Goal: Information Seeking & Learning: Compare options

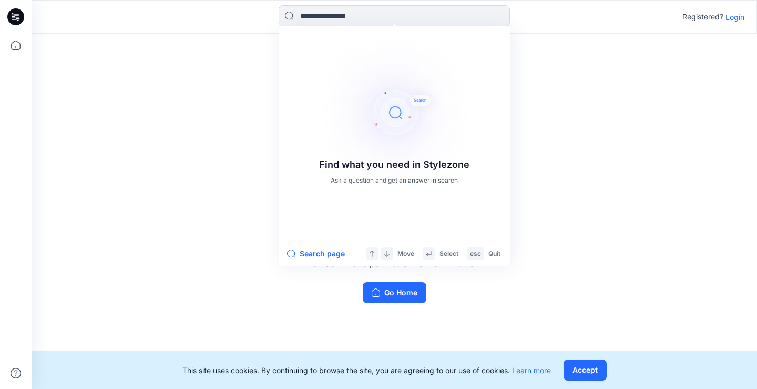
click at [735, 17] on p "Login" at bounding box center [735, 17] width 19 height 11
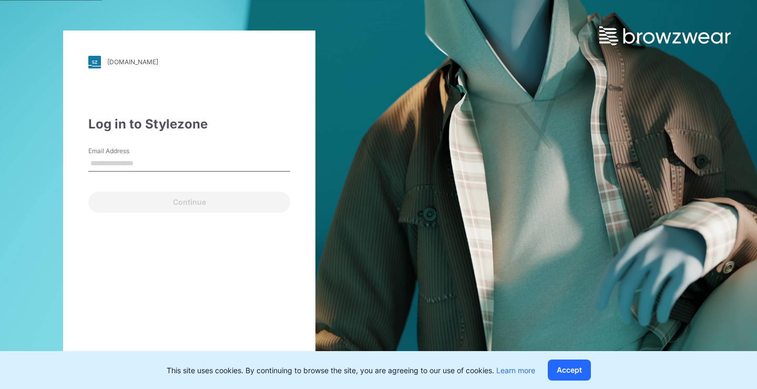
click at [128, 205] on div "Continue" at bounding box center [189, 199] width 202 height 25
click at [148, 159] on input "Email Address" at bounding box center [189, 164] width 202 height 16
type input "**********"
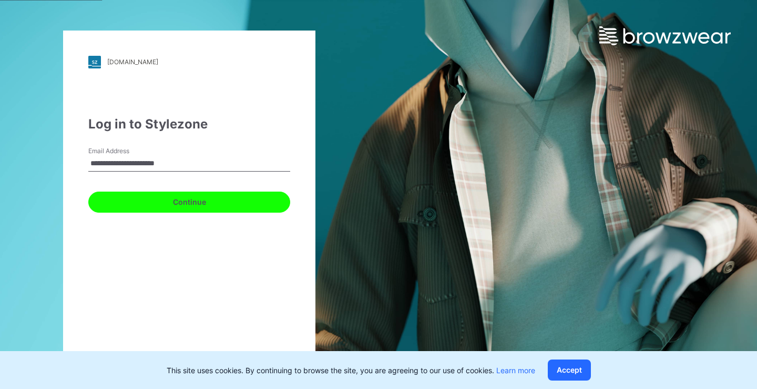
click at [167, 200] on button "Continue" at bounding box center [189, 201] width 202 height 21
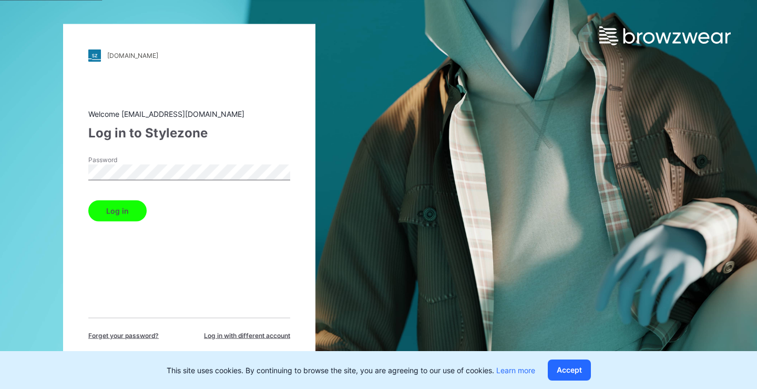
click at [121, 206] on button "Log in" at bounding box center [117, 210] width 58 height 21
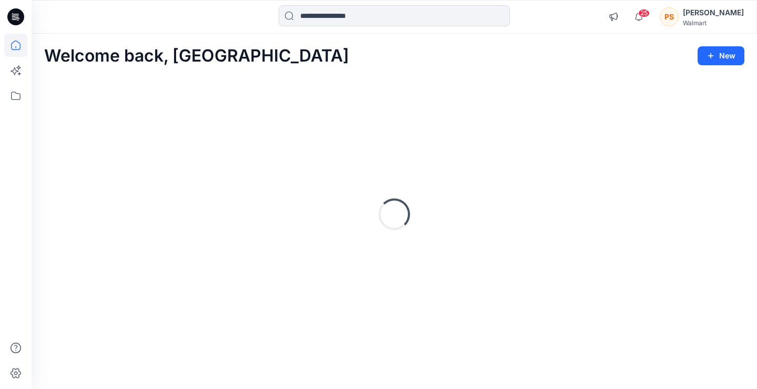
click at [394, 0] on html "25 Notifications Rahul Singh has updated TS1736016134 with TS1736016134-SZ-1X-(…" at bounding box center [378, 194] width 757 height 389
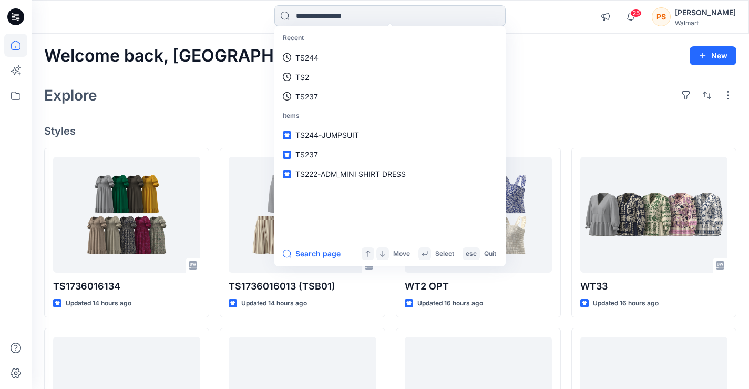
click at [383, 13] on input at bounding box center [389, 15] width 231 height 21
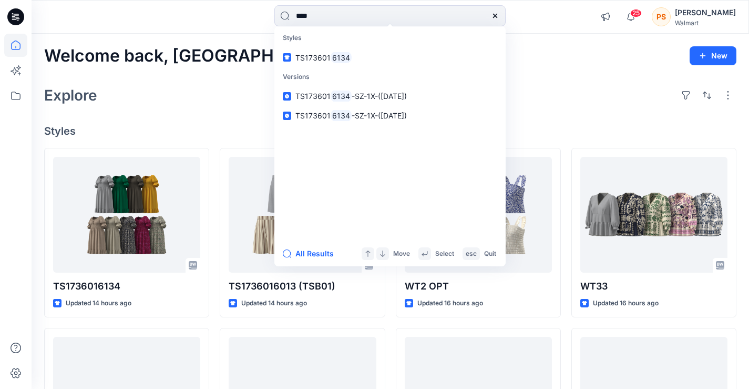
type input "****"
click at [400, 51] on link "TS173601 6134" at bounding box center [390, 57] width 227 height 19
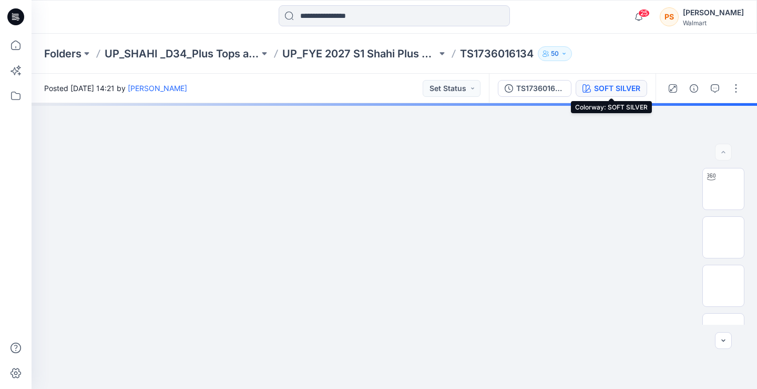
click at [605, 88] on div "SOFT SILVER" at bounding box center [617, 89] width 46 height 12
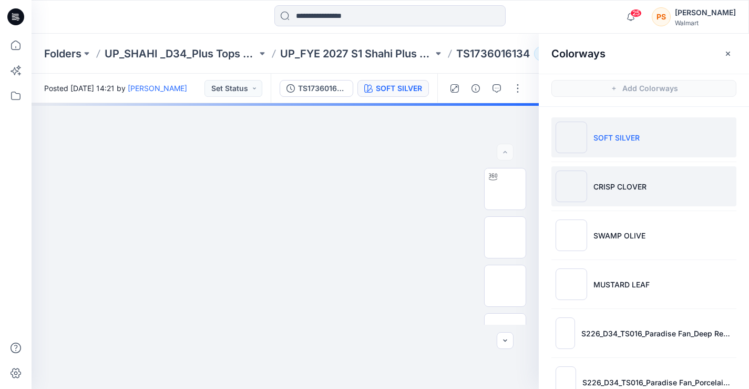
click at [622, 191] on p "CRISP CLOVER" at bounding box center [620, 186] width 53 height 11
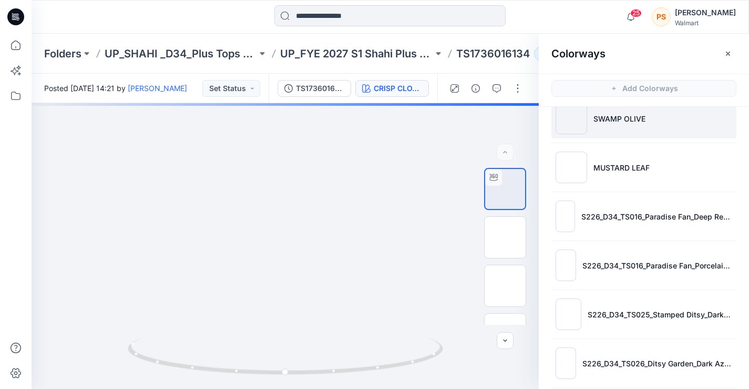
scroll to position [123, 0]
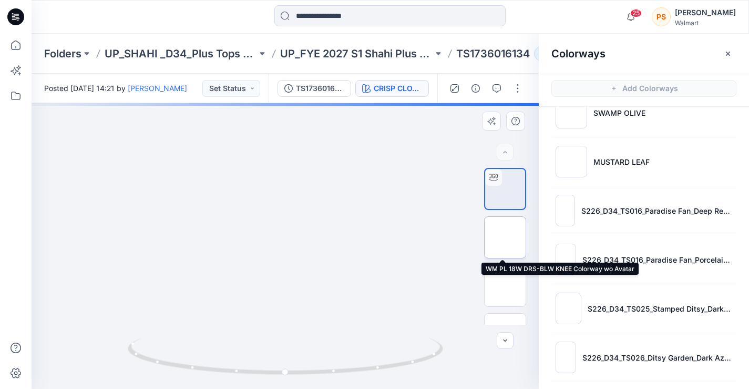
click at [505, 237] on img at bounding box center [505, 237] width 0 height 0
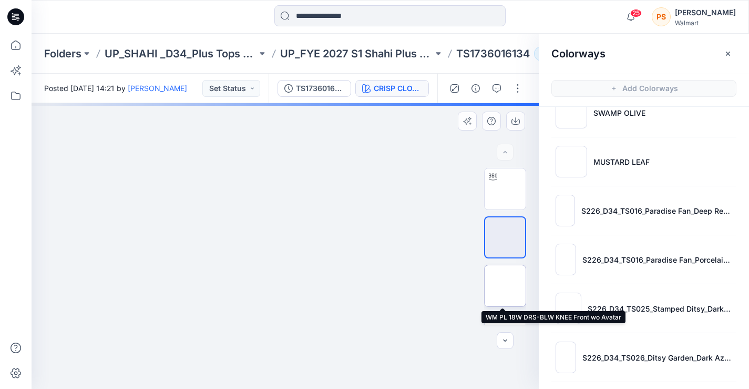
click at [505, 286] on img at bounding box center [505, 286] width 0 height 0
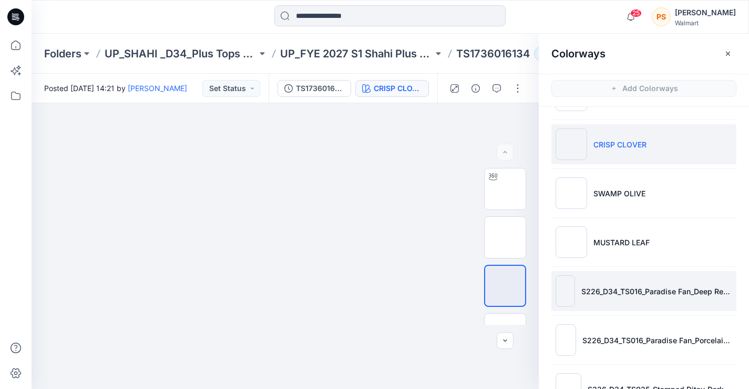
scroll to position [35, 0]
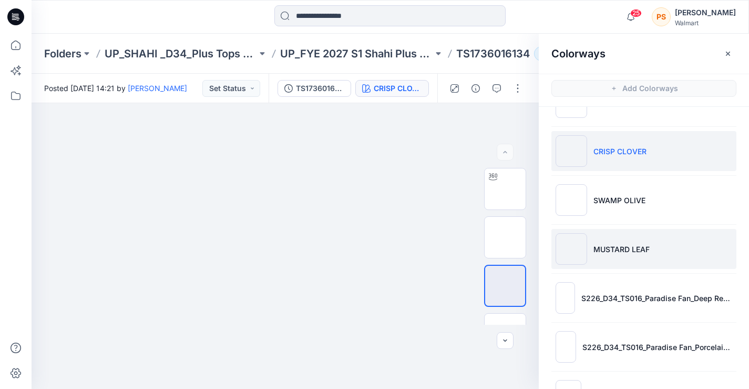
click at [594, 240] on li "MUSTARD LEAF" at bounding box center [644, 249] width 185 height 40
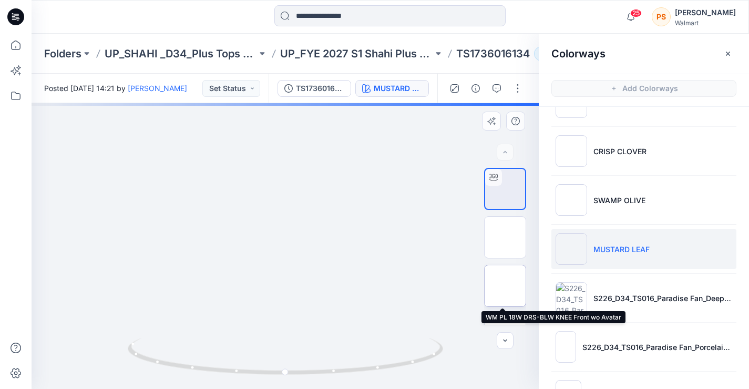
click at [505, 286] on img at bounding box center [505, 286] width 0 height 0
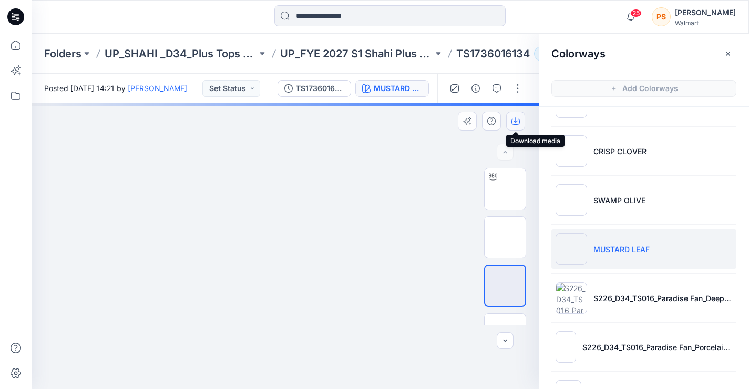
click at [517, 120] on icon "button" at bounding box center [516, 121] width 8 height 8
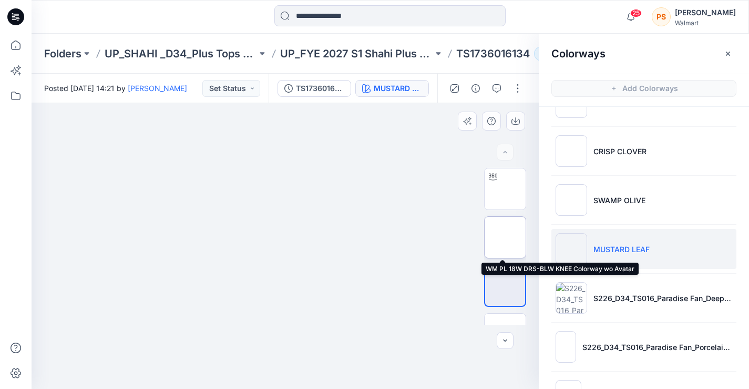
click at [505, 237] on img at bounding box center [505, 237] width 0 height 0
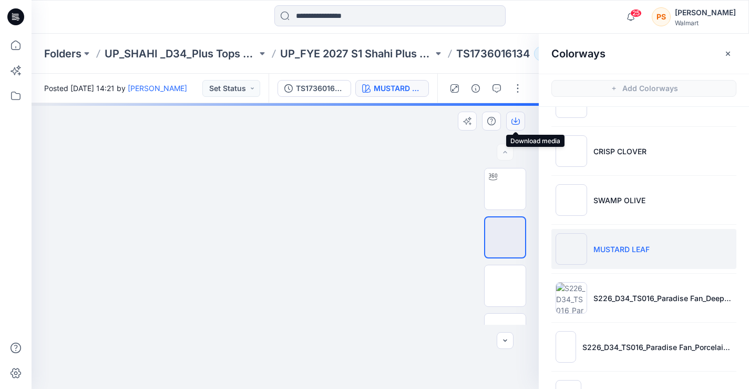
click at [515, 119] on icon "button" at bounding box center [516, 121] width 8 height 8
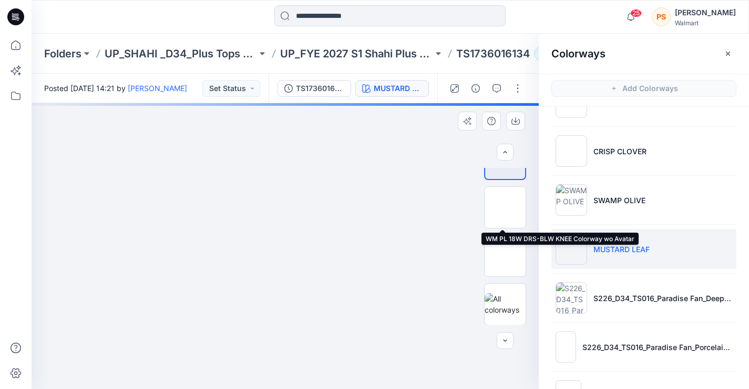
scroll to position [79, 0]
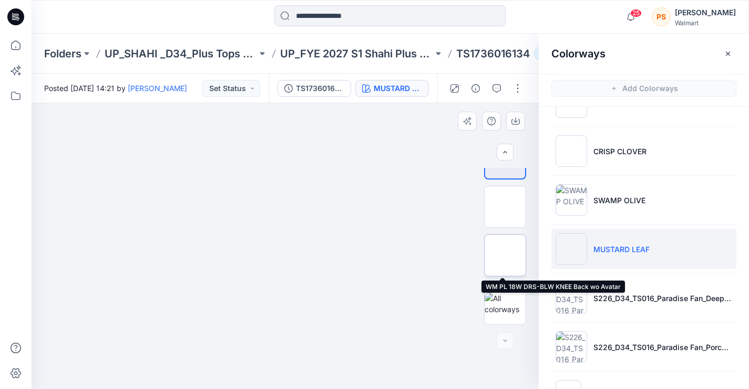
click at [505, 255] on img at bounding box center [505, 255] width 0 height 0
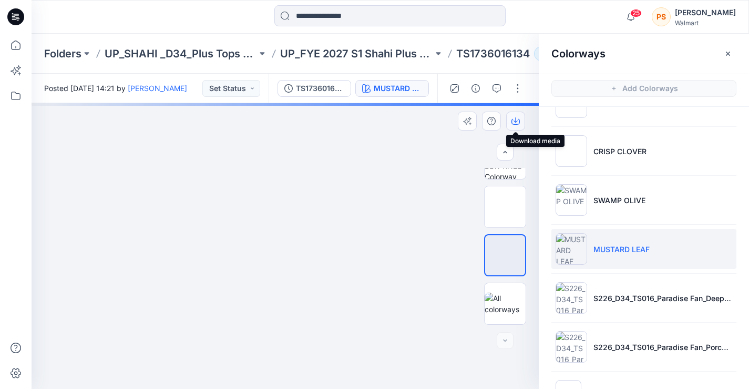
click at [516, 120] on icon "button" at bounding box center [516, 121] width 8 height 8
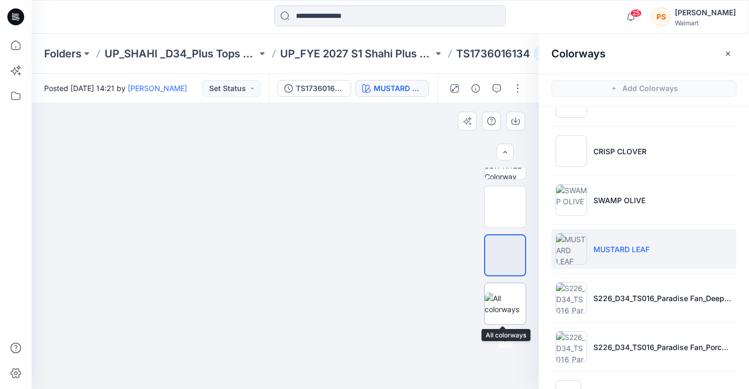
scroll to position [3, 0]
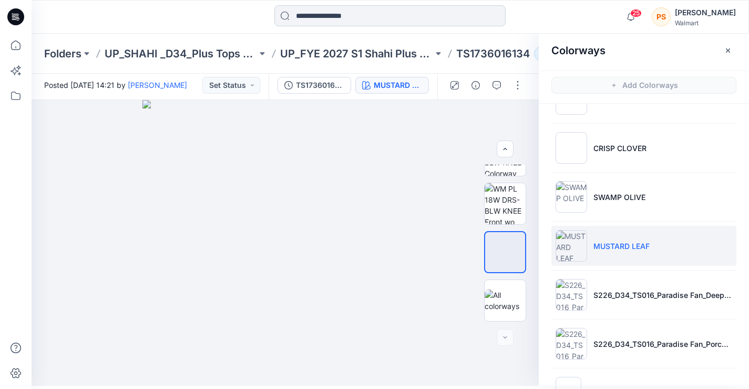
click at [418, 21] on input at bounding box center [389, 15] width 231 height 21
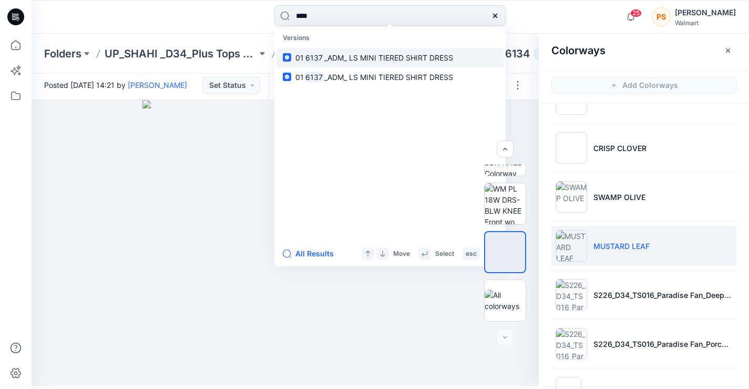
type input "****"
click at [378, 52] on p "01 6137 _ADM_ LS MINI TIERED SHIRT DRESS" at bounding box center [375, 57] width 158 height 11
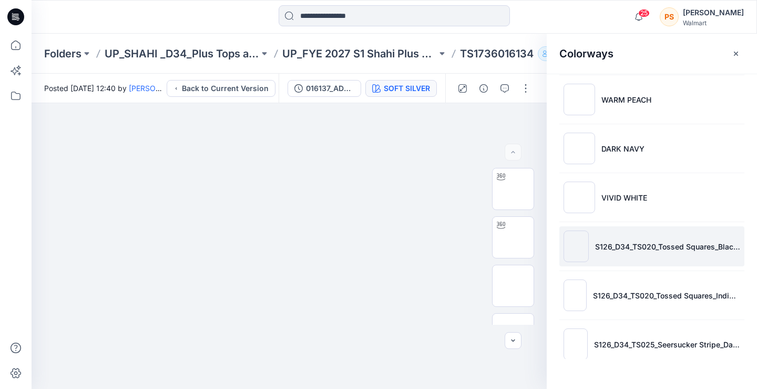
scroll to position [246, 0]
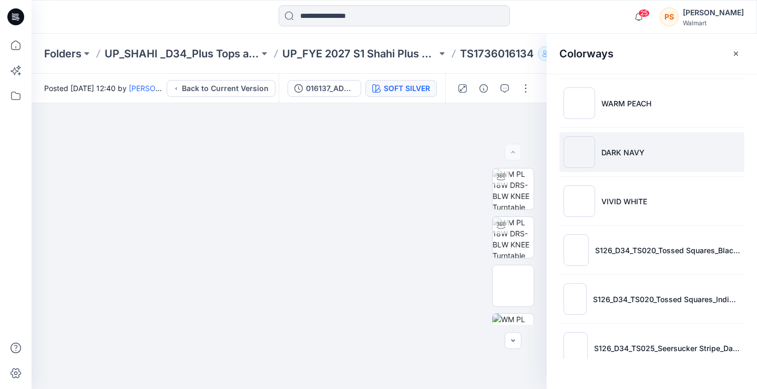
click at [612, 154] on p "DARK NAVY" at bounding box center [623, 152] width 43 height 11
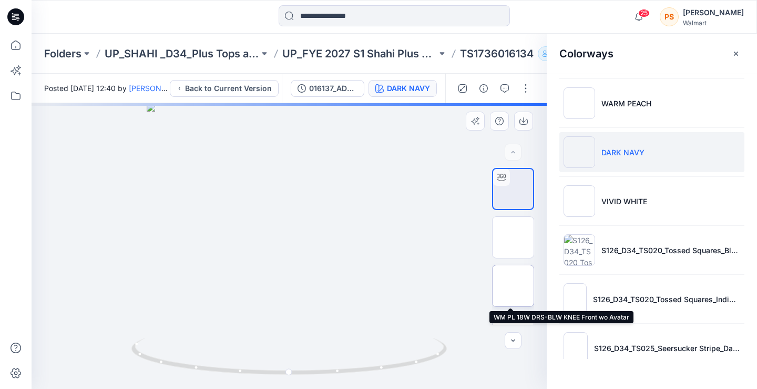
click at [513, 286] on img at bounding box center [513, 286] width 0 height 0
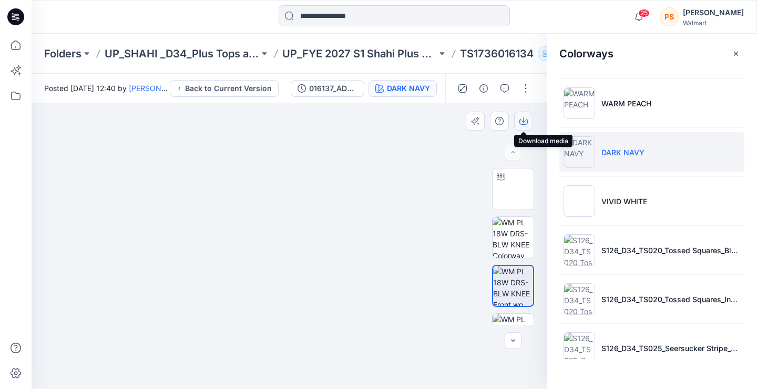
click at [523, 118] on icon "button" at bounding box center [523, 121] width 8 height 8
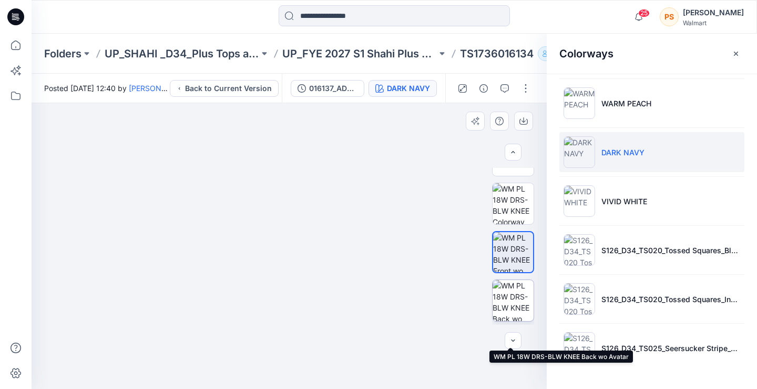
scroll to position [35, 0]
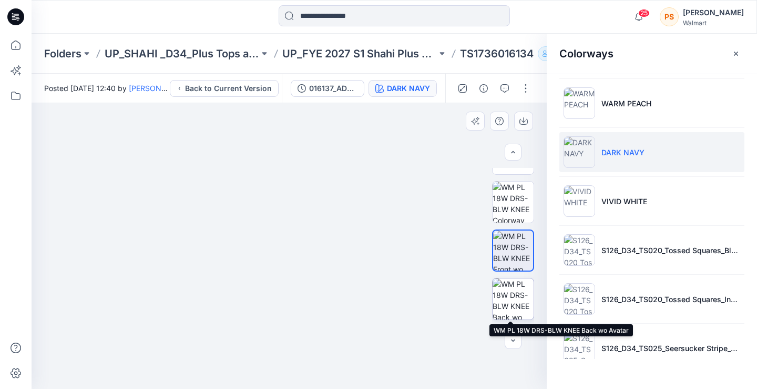
click at [505, 283] on img at bounding box center [513, 298] width 41 height 41
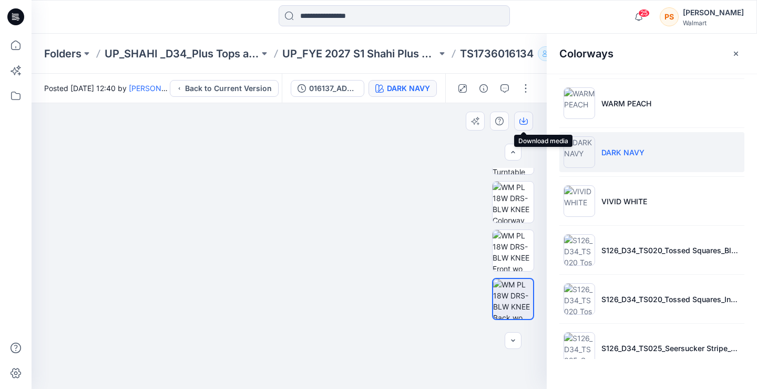
click at [524, 119] on icon "button" at bounding box center [524, 119] width 4 height 5
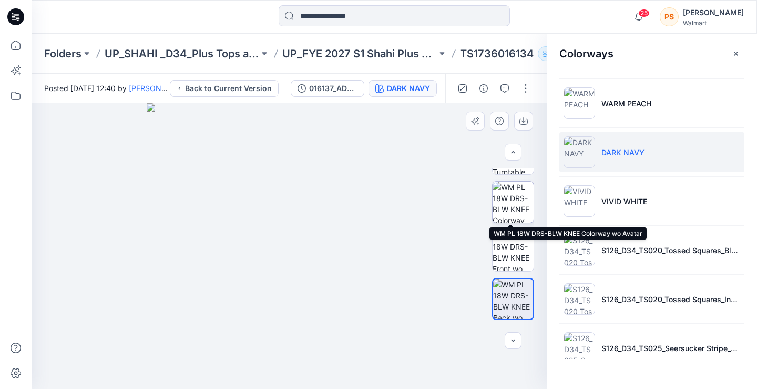
click at [513, 196] on img at bounding box center [513, 201] width 41 height 41
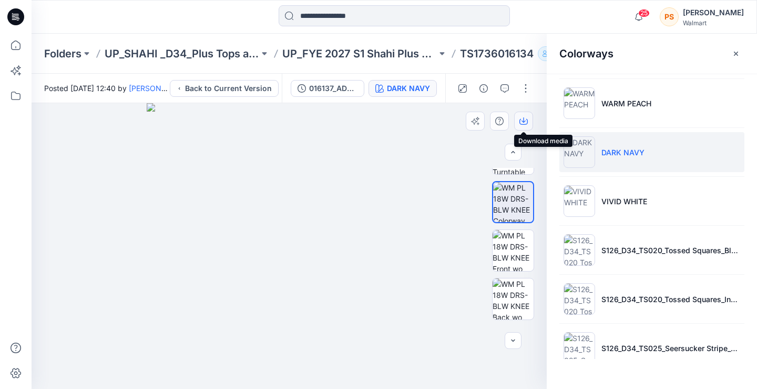
click at [524, 119] on icon "button" at bounding box center [524, 119] width 4 height 5
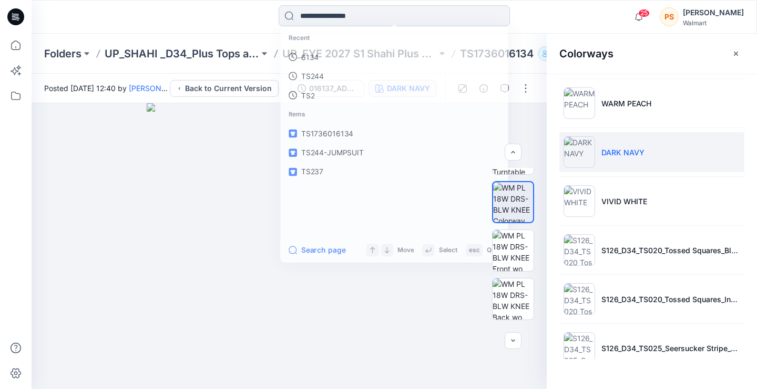
click at [429, 12] on input at bounding box center [394, 15] width 231 height 21
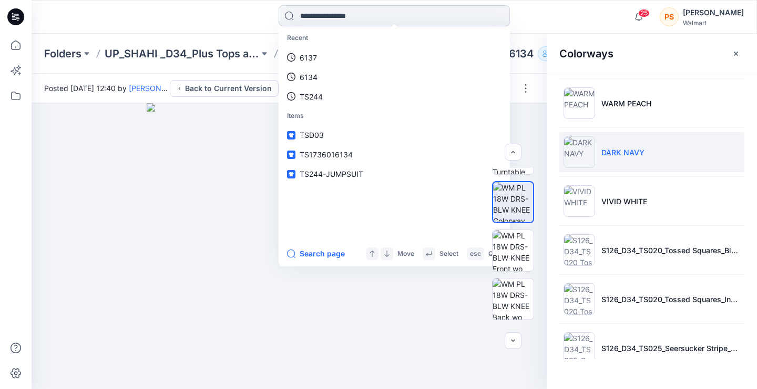
click at [386, 13] on input at bounding box center [394, 15] width 231 height 21
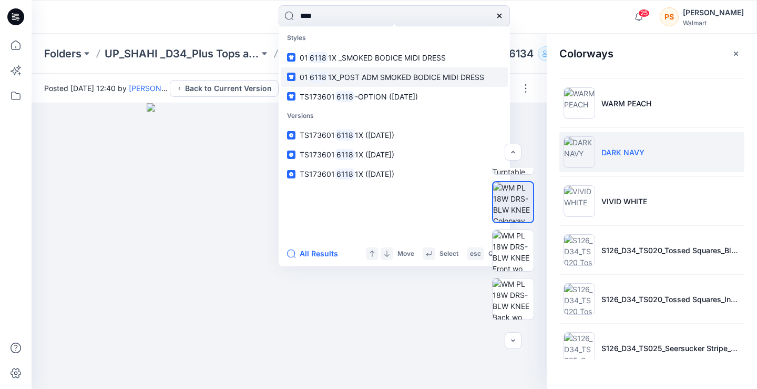
type input "****"
click at [382, 75] on span "1X_POST ADM SMOKED BODICE MIDI DRESS" at bounding box center [406, 77] width 156 height 9
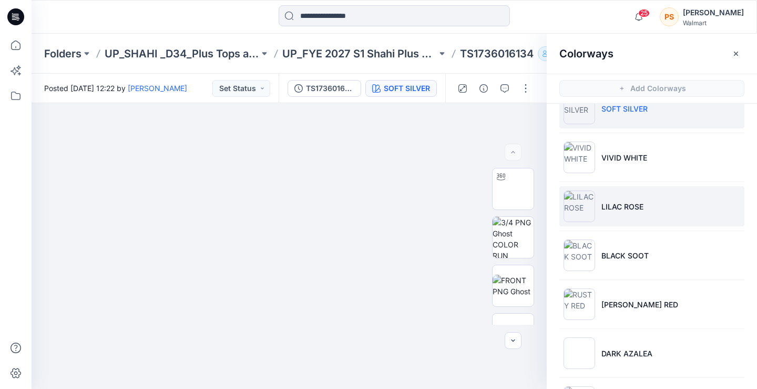
scroll to position [22, 0]
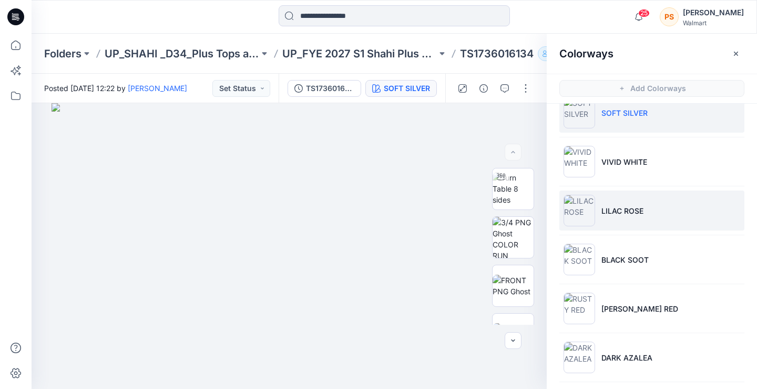
click at [594, 207] on img at bounding box center [580, 211] width 32 height 32
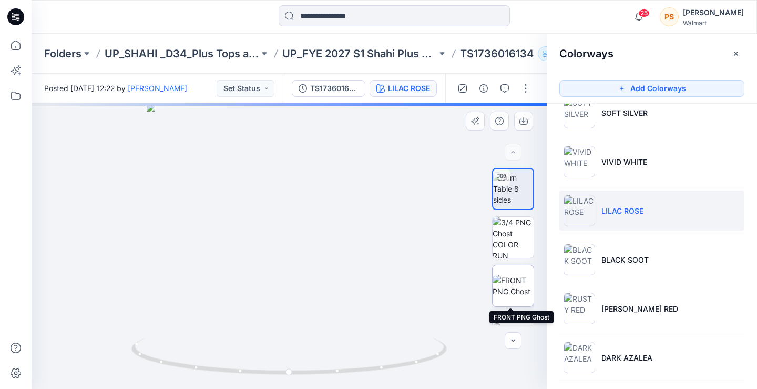
click at [507, 290] on img at bounding box center [513, 285] width 41 height 22
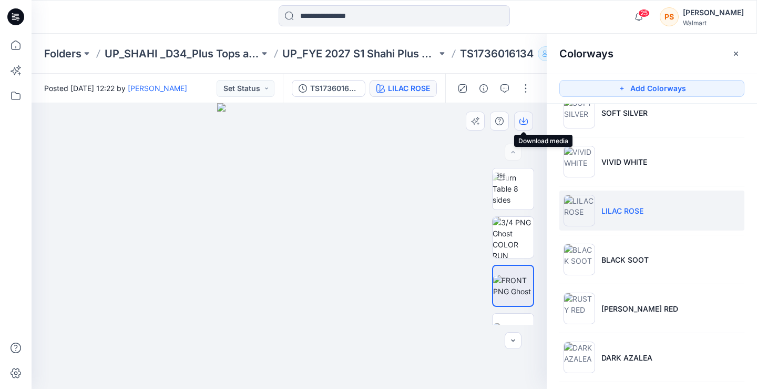
click at [520, 118] on icon "button" at bounding box center [523, 121] width 8 height 8
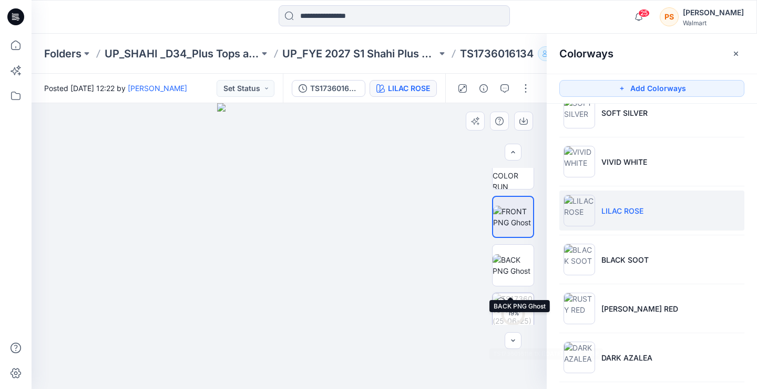
scroll to position [70, 0]
click at [506, 262] on img at bounding box center [513, 264] width 41 height 22
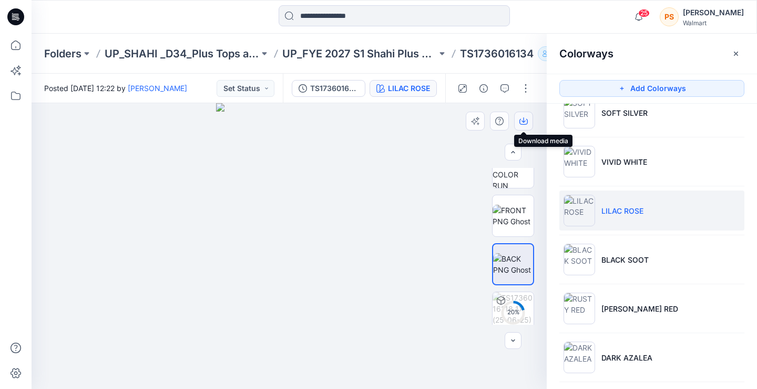
click at [518, 117] on button "button" at bounding box center [523, 120] width 19 height 19
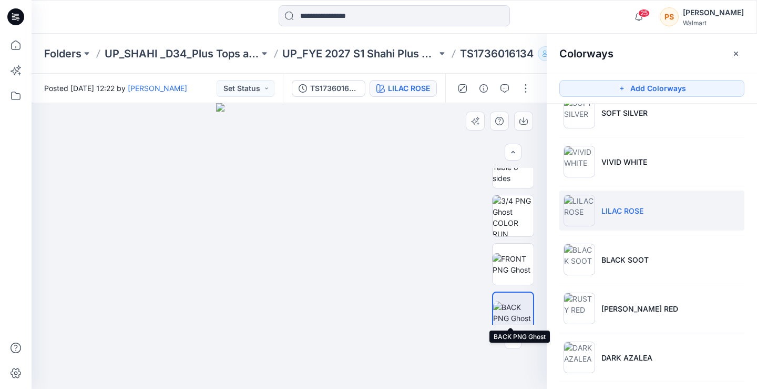
scroll to position [17, 0]
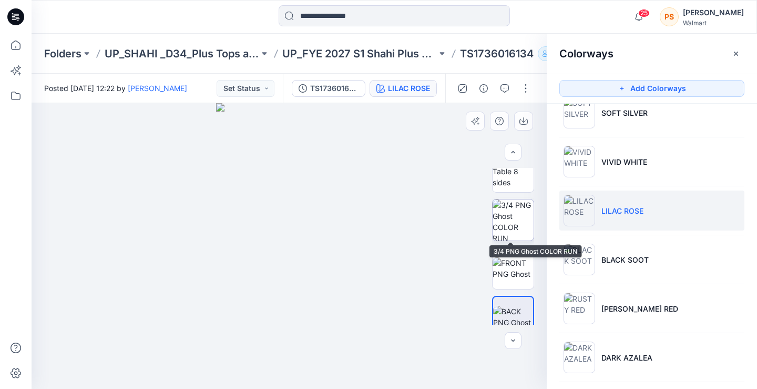
click at [512, 215] on img at bounding box center [513, 219] width 41 height 41
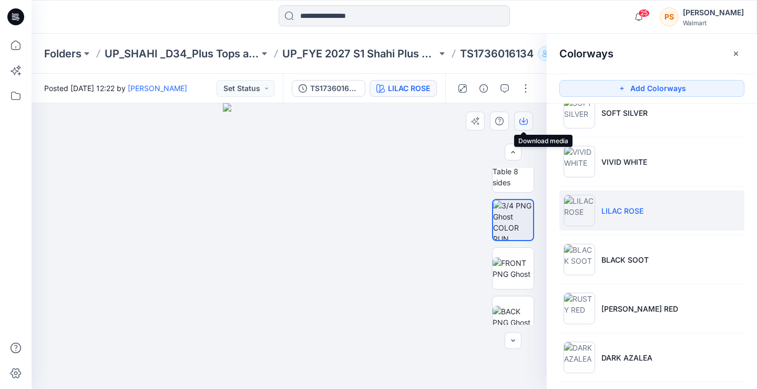
click at [522, 120] on icon "button" at bounding box center [523, 121] width 8 height 8
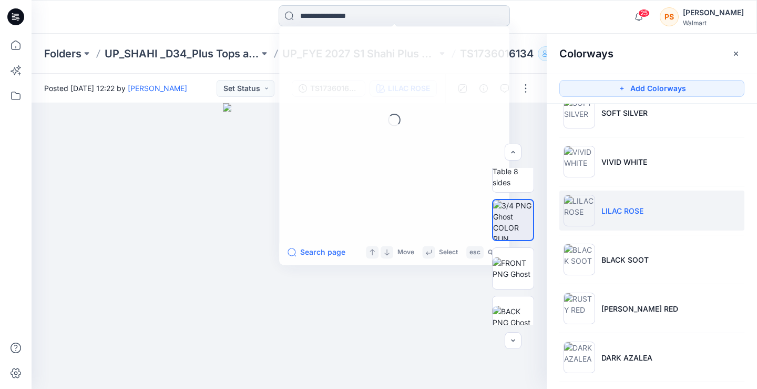
click at [387, 14] on input at bounding box center [394, 15] width 231 height 21
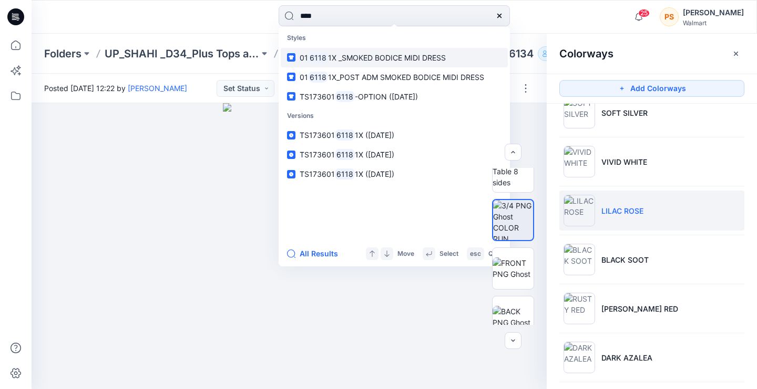
type input "****"
click at [374, 59] on span "1X _SMOKED BODICE MIDI DRESS" at bounding box center [387, 57] width 118 height 9
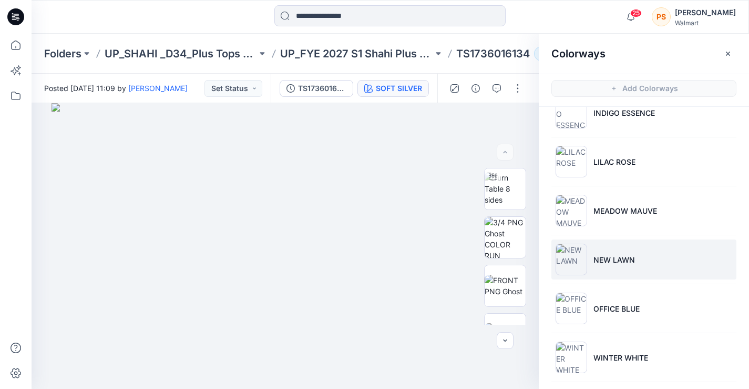
scroll to position [88, 0]
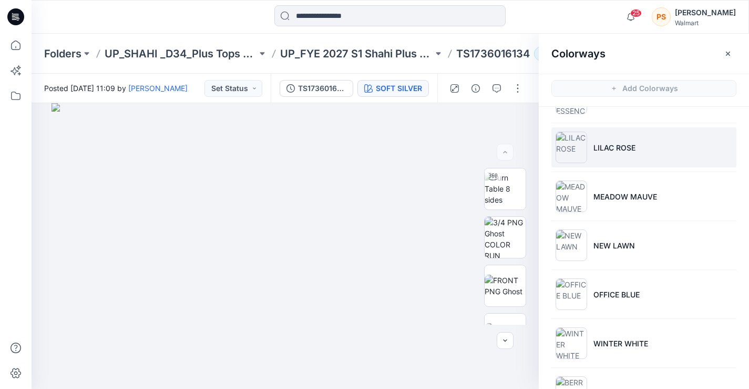
click at [604, 144] on p "LILAC ROSE" at bounding box center [615, 147] width 42 height 11
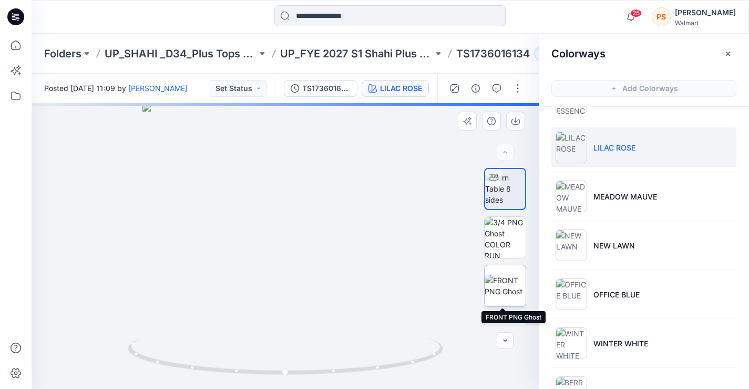
click at [505, 293] on img at bounding box center [505, 285] width 41 height 22
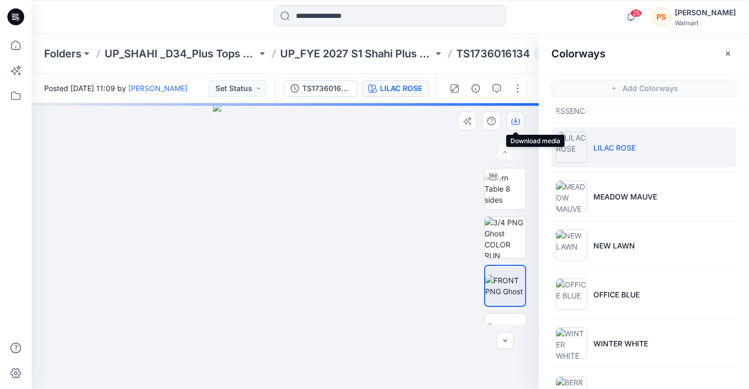
click at [516, 124] on icon "button" at bounding box center [516, 121] width 8 height 8
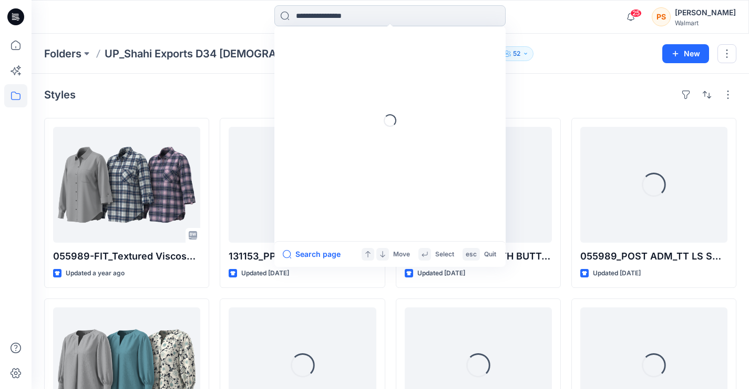
click at [364, 18] on input at bounding box center [389, 15] width 231 height 21
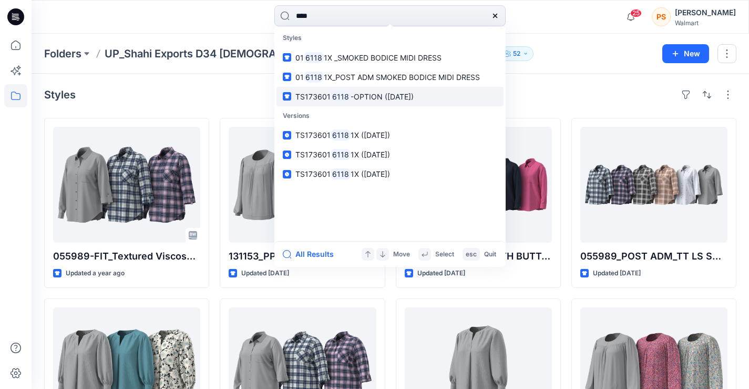
type input "****"
click at [353, 99] on span "-OPTION ([DATE])" at bounding box center [382, 96] width 63 height 9
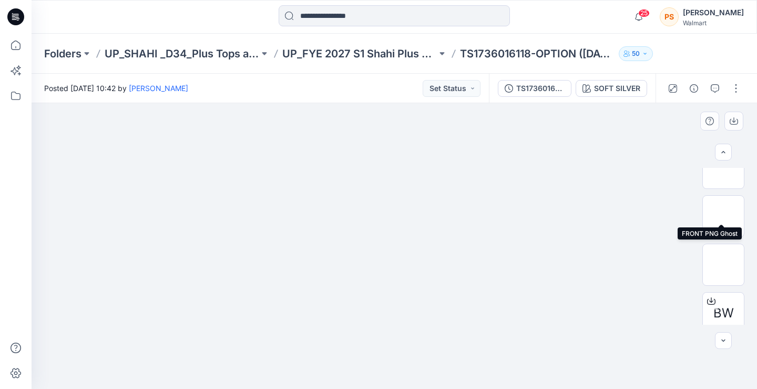
scroll to position [70, 0]
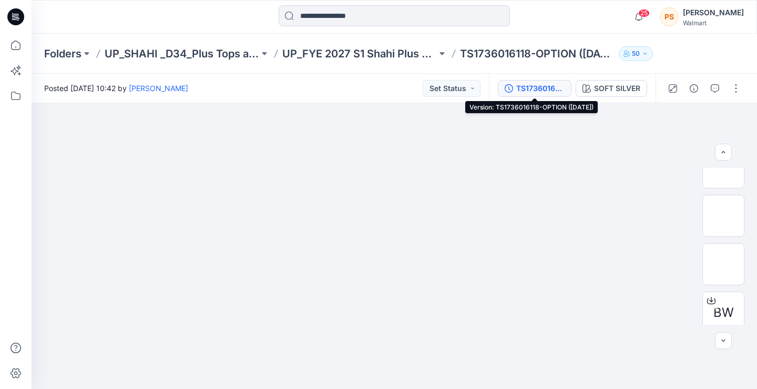
click at [551, 90] on div "TS1736016118-OPTION ([DATE])" at bounding box center [540, 89] width 48 height 12
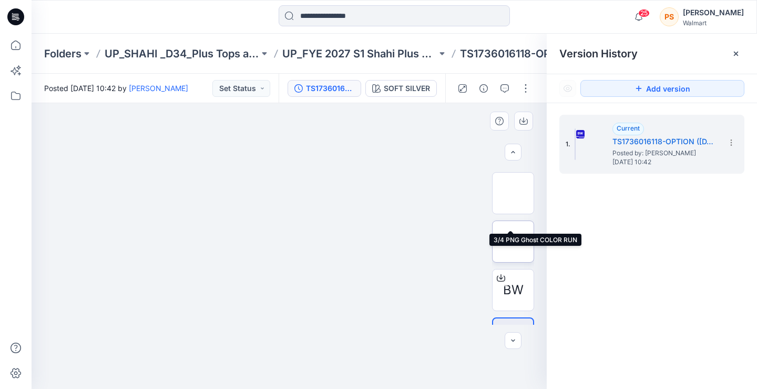
scroll to position [127, 0]
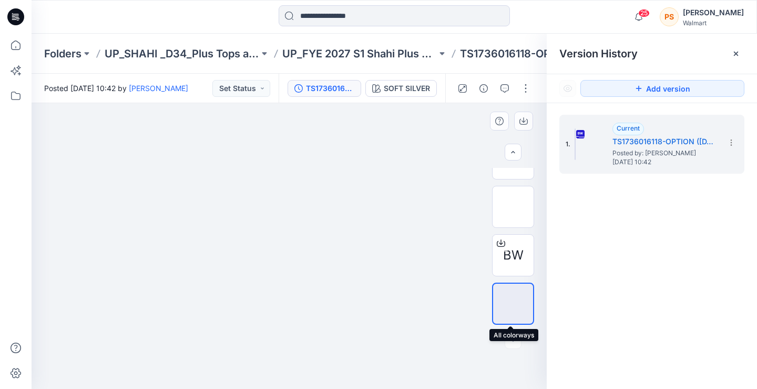
click at [513, 303] on img at bounding box center [513, 303] width 0 height 0
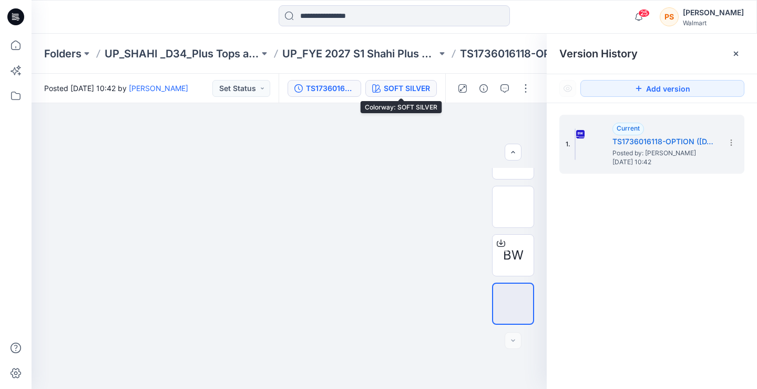
click at [423, 90] on div "SOFT SILVER" at bounding box center [407, 89] width 46 height 12
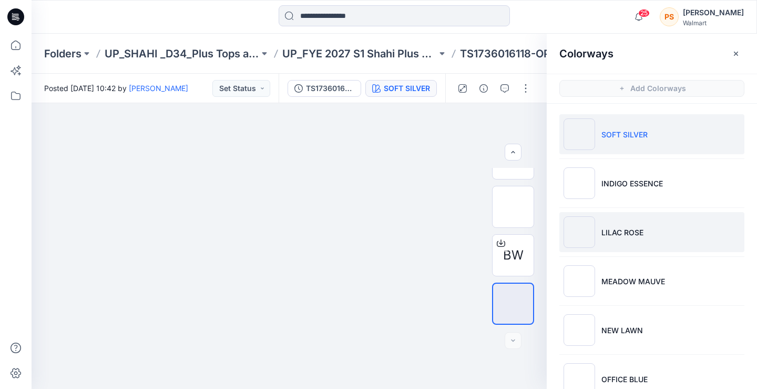
click at [608, 230] on p "LILAC ROSE" at bounding box center [623, 232] width 42 height 11
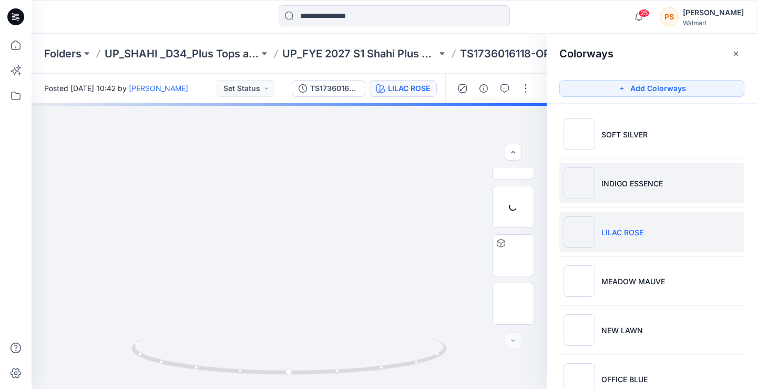
click at [607, 178] on p "INDIGO ESSENCE" at bounding box center [633, 183] width 62 height 11
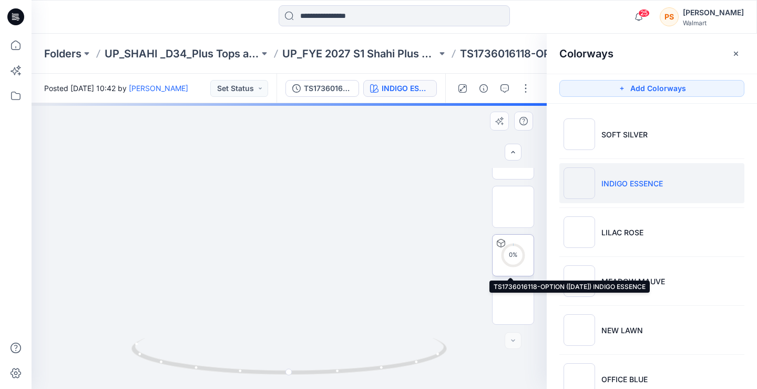
click at [512, 258] on div "0 %" at bounding box center [513, 254] width 25 height 9
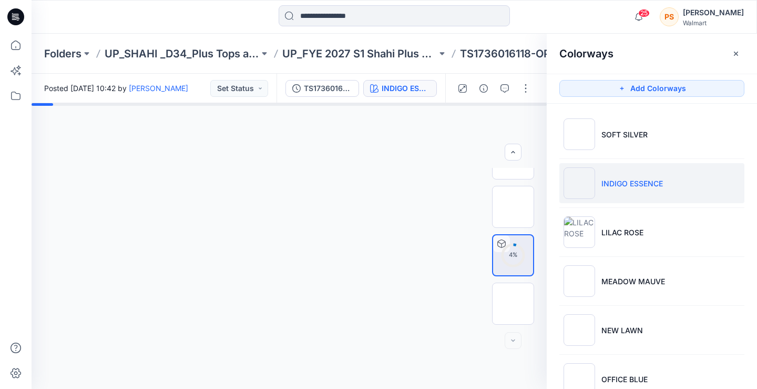
click at [454, 260] on div at bounding box center [289, 246] width 515 height 286
click at [513, 207] on img at bounding box center [513, 207] width 0 height 0
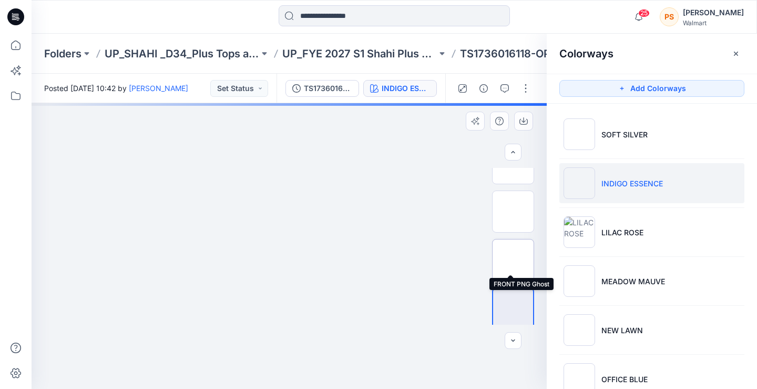
scroll to position [22, 0]
click at [513, 263] on img at bounding box center [513, 263] width 0 height 0
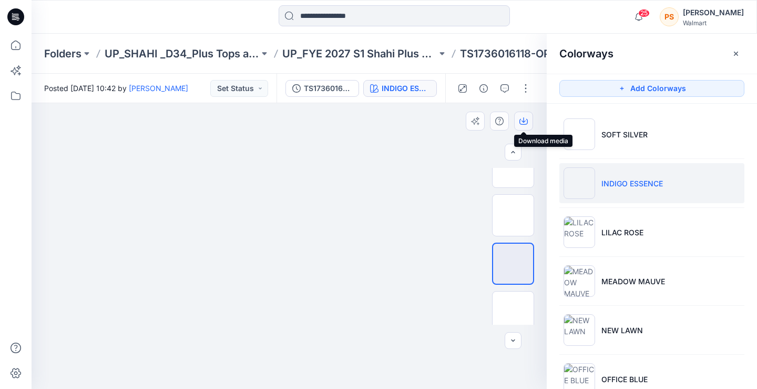
click at [525, 119] on icon "button" at bounding box center [523, 121] width 8 height 8
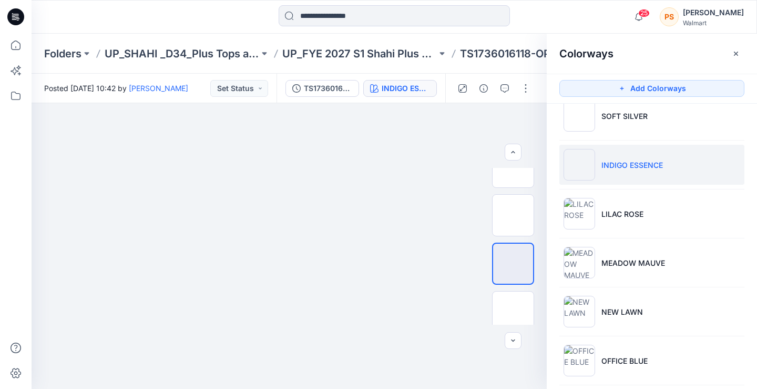
scroll to position [14, 0]
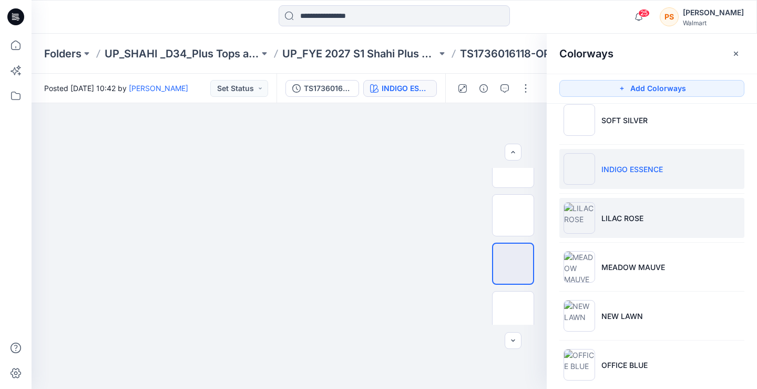
click at [610, 221] on p "LILAC ROSE" at bounding box center [623, 217] width 42 height 11
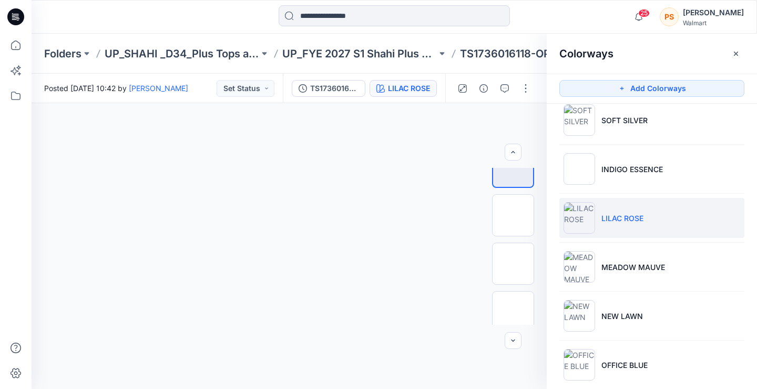
click at [610, 221] on p "LILAC ROSE" at bounding box center [623, 217] width 42 height 11
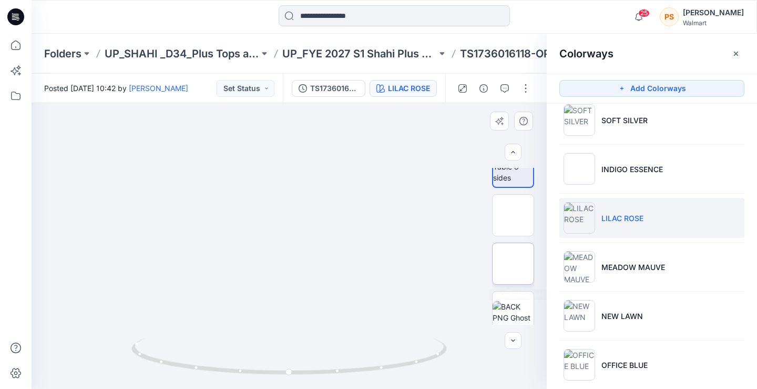
click at [513, 263] on img at bounding box center [513, 263] width 0 height 0
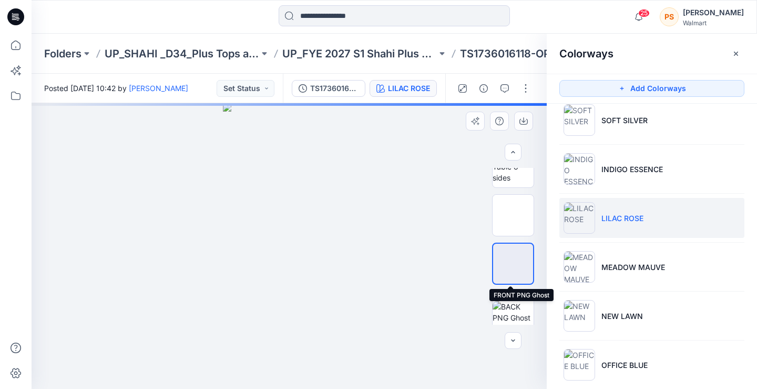
click at [513, 263] on img at bounding box center [513, 263] width 0 height 0
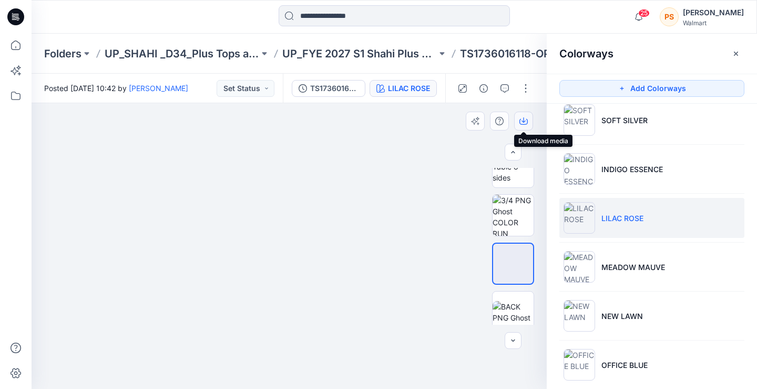
click at [522, 121] on icon "button" at bounding box center [524, 119] width 4 height 5
click at [513, 302] on img at bounding box center [513, 312] width 41 height 22
click at [521, 123] on icon "button" at bounding box center [523, 121] width 8 height 8
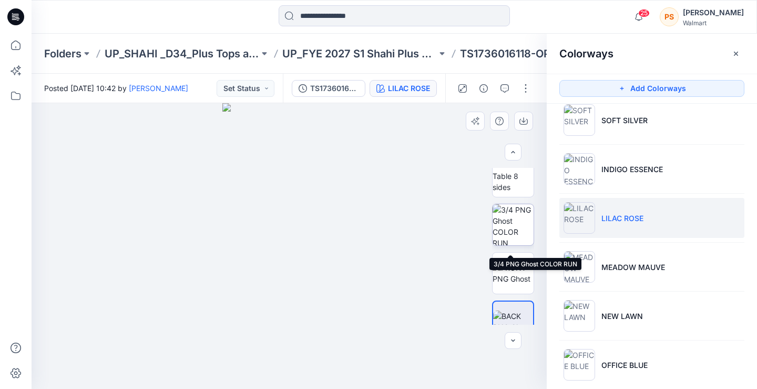
scroll to position [0, 0]
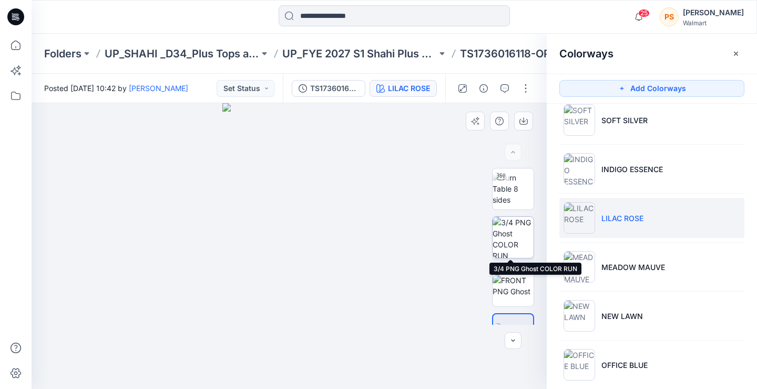
click at [506, 231] on img at bounding box center [513, 237] width 41 height 41
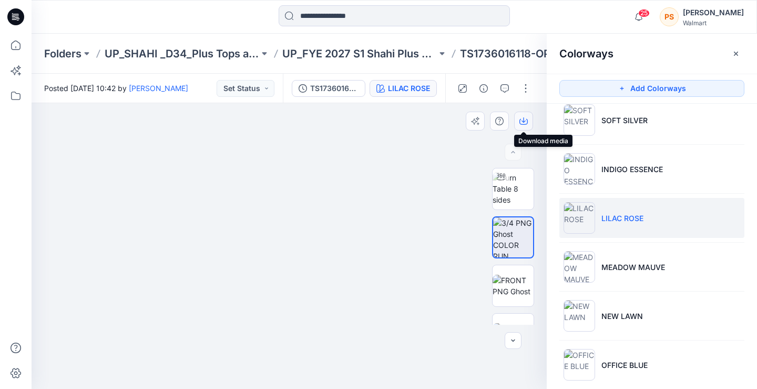
click at [524, 116] on button "button" at bounding box center [523, 120] width 19 height 19
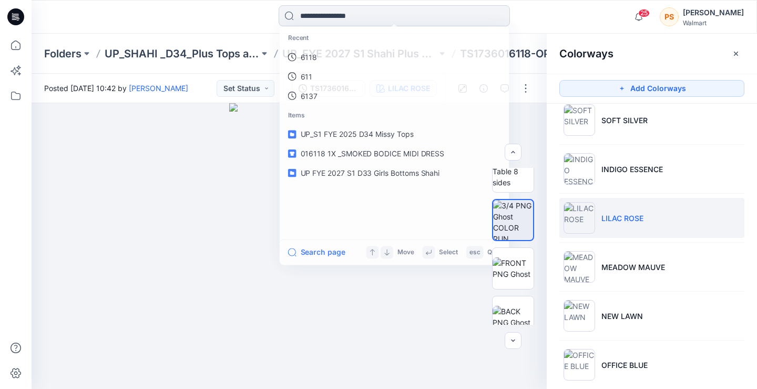
click at [361, 16] on input at bounding box center [394, 15] width 231 height 21
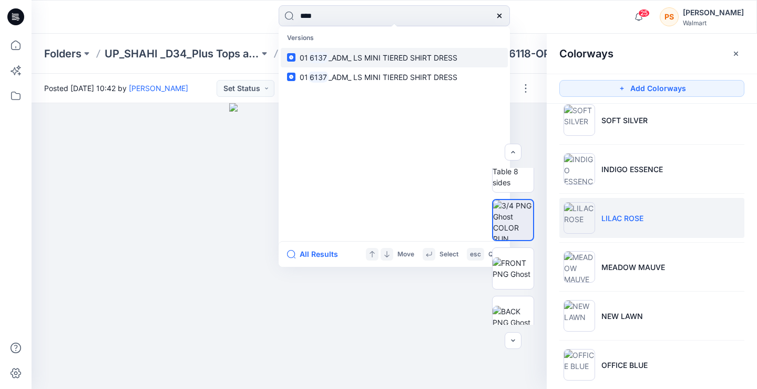
type input "****"
click at [353, 57] on span "_ADM_ LS MINI TIERED SHIRT DRESS" at bounding box center [393, 57] width 129 height 9
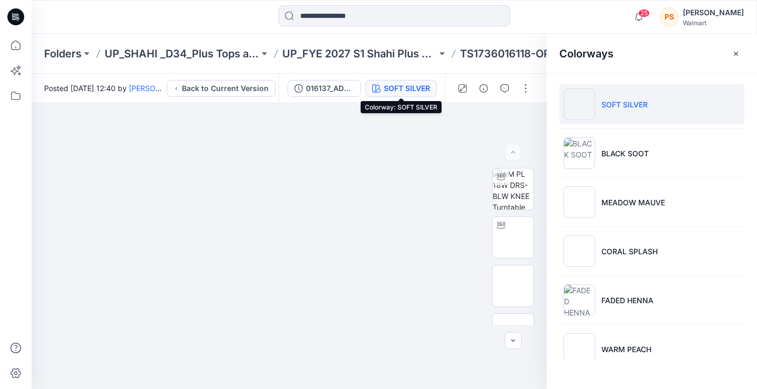
click at [403, 83] on div "SOFT SILVER" at bounding box center [407, 89] width 46 height 12
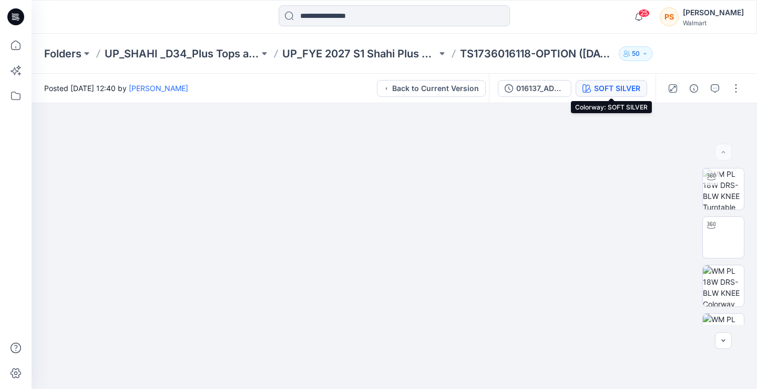
click at [623, 83] on div "SOFT SILVER" at bounding box center [617, 89] width 46 height 12
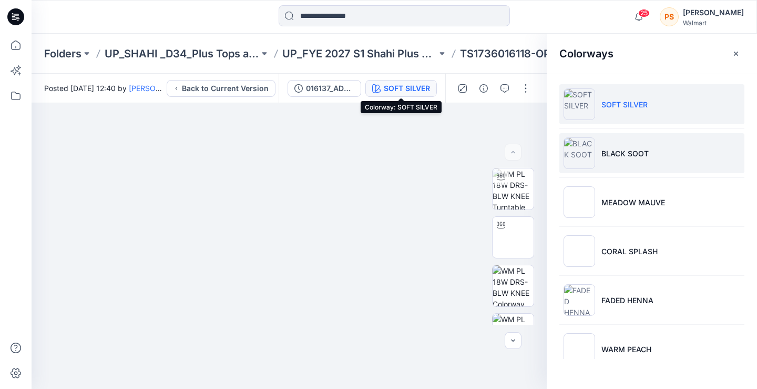
click at [631, 166] on li "BLACK SOOT" at bounding box center [651, 153] width 185 height 40
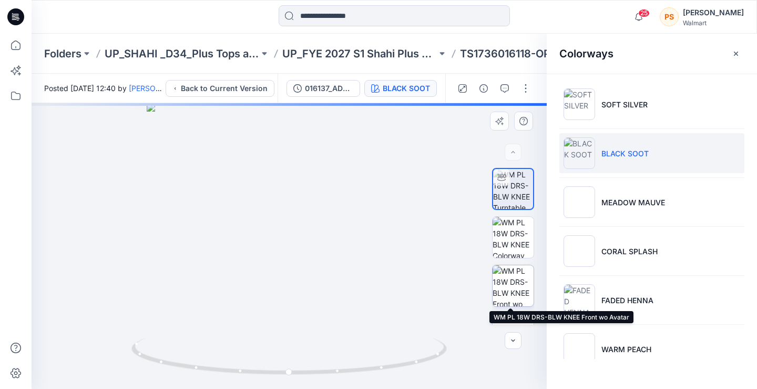
click at [518, 286] on img at bounding box center [513, 285] width 41 height 41
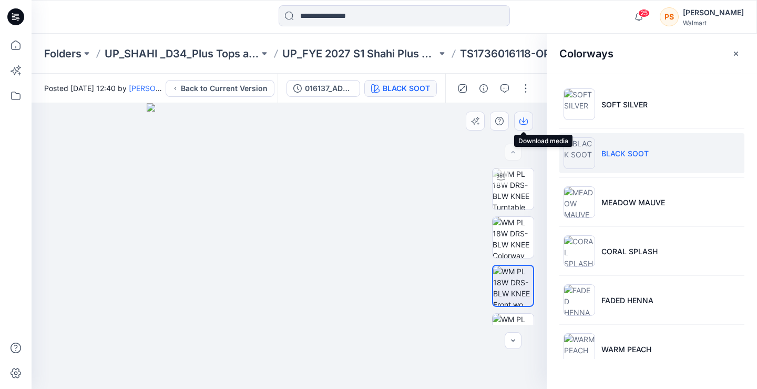
click at [522, 118] on icon "button" at bounding box center [523, 121] width 8 height 8
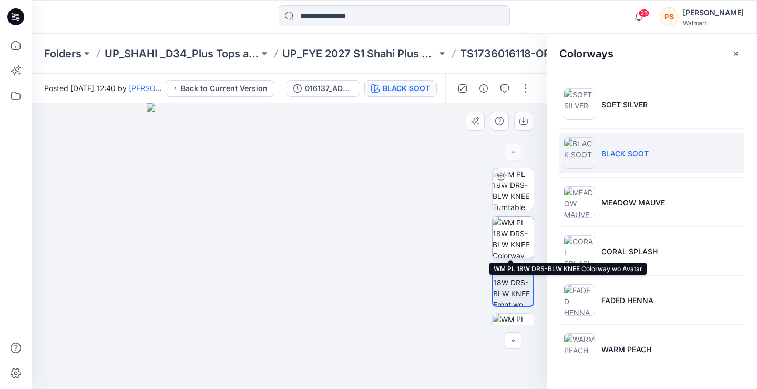
click at [515, 239] on img at bounding box center [513, 237] width 41 height 41
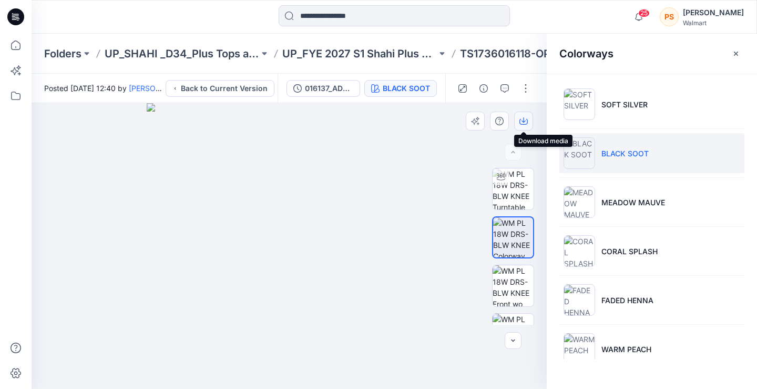
click at [522, 122] on icon "button" at bounding box center [523, 121] width 8 height 8
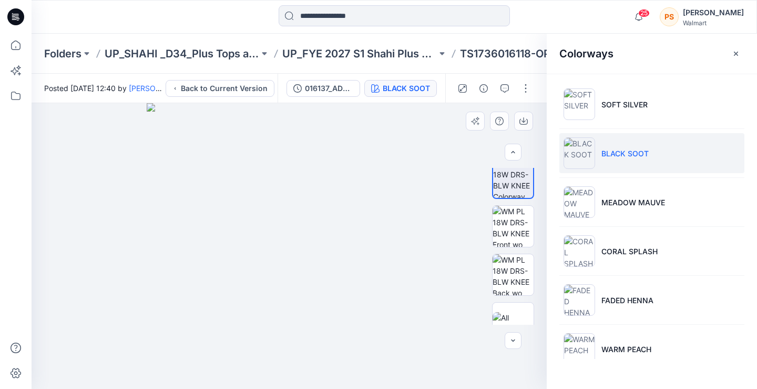
scroll to position [70, 0]
click at [511, 259] on img at bounding box center [513, 263] width 41 height 41
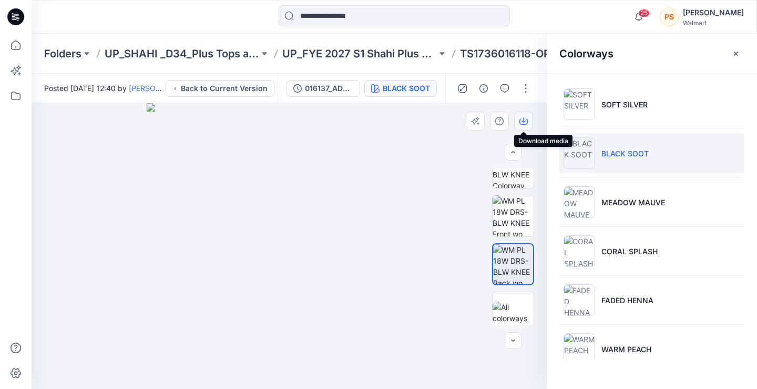
click at [524, 123] on icon "button" at bounding box center [524, 119] width 4 height 5
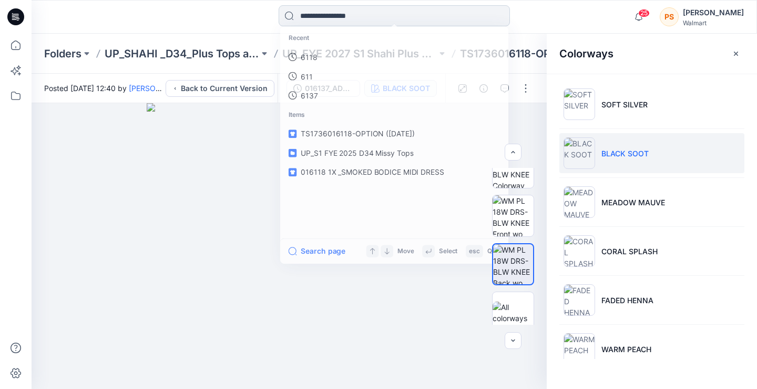
click at [383, 8] on input at bounding box center [394, 15] width 231 height 21
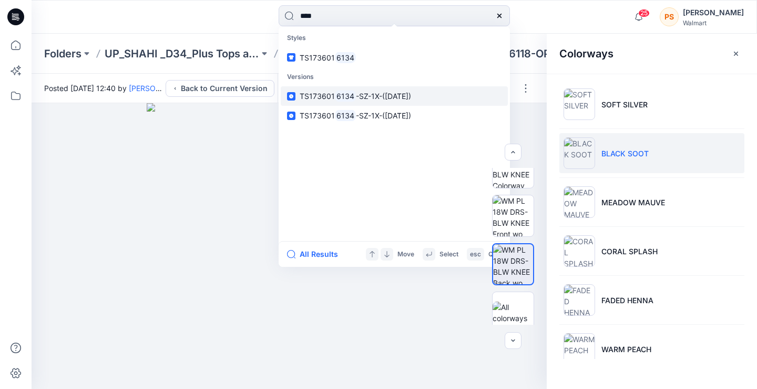
type input "****"
click at [372, 95] on span "-SZ-1X-([DATE])" at bounding box center [383, 95] width 55 height 9
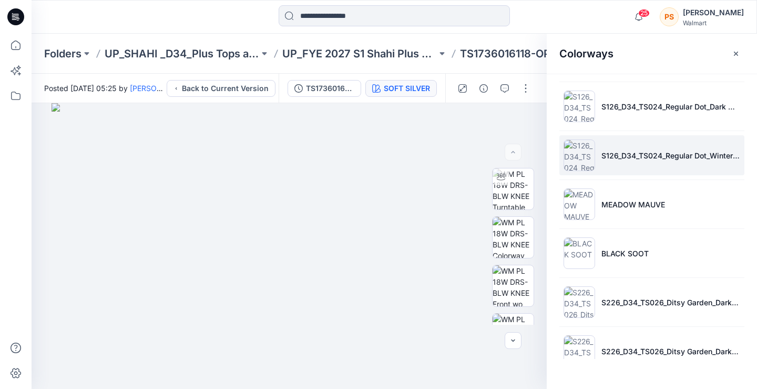
scroll to position [596, 0]
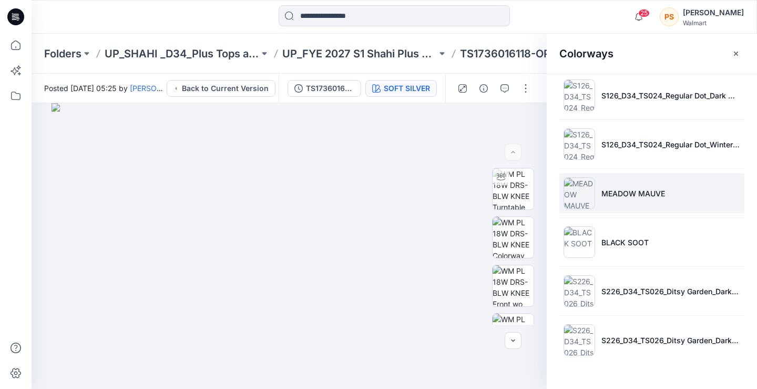
click at [603, 193] on p "MEADOW MAUVE" at bounding box center [634, 193] width 64 height 11
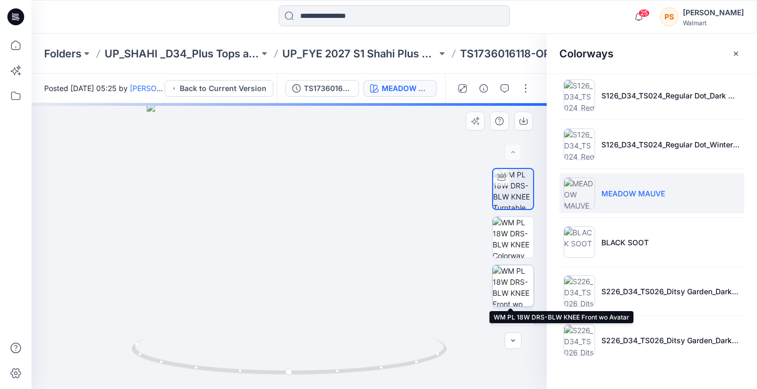
click at [506, 285] on img at bounding box center [513, 285] width 41 height 41
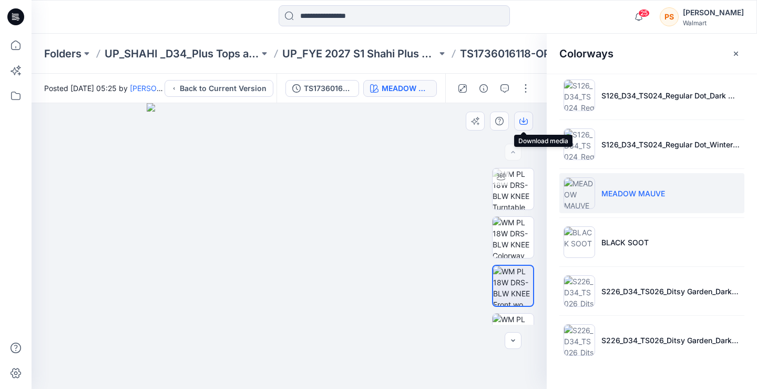
click at [522, 119] on icon "button" at bounding box center [523, 121] width 8 height 8
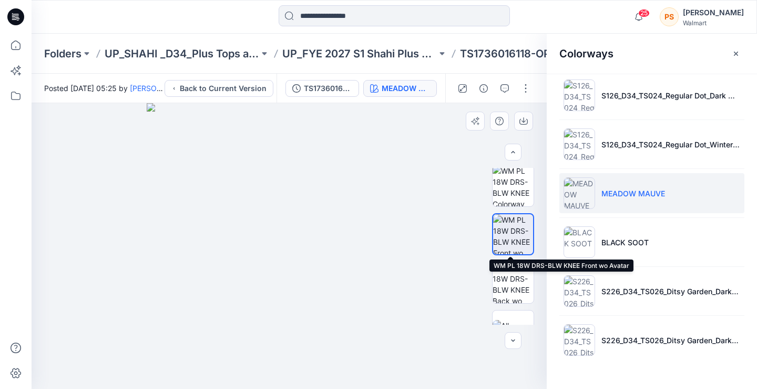
scroll to position [53, 0]
click at [511, 273] on img at bounding box center [513, 281] width 41 height 41
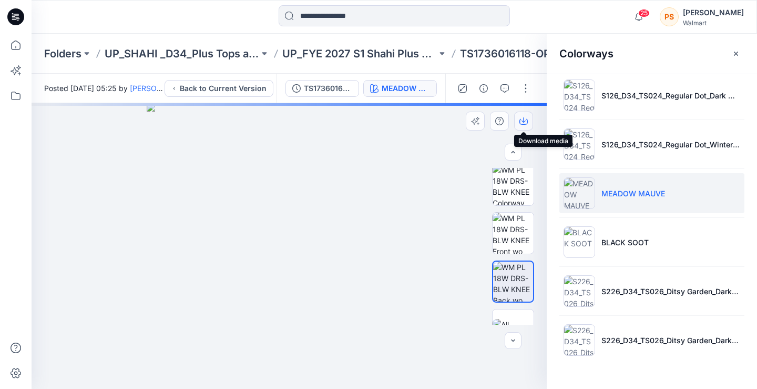
click at [522, 120] on icon "button" at bounding box center [524, 119] width 4 height 5
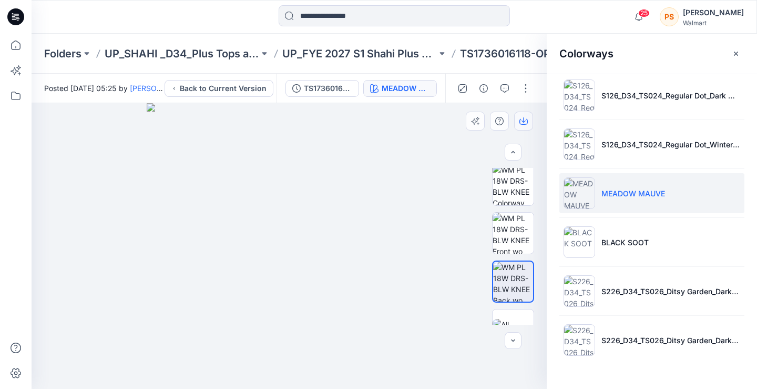
click at [522, 120] on icon "button" at bounding box center [524, 119] width 4 height 5
click at [505, 182] on img at bounding box center [513, 184] width 41 height 41
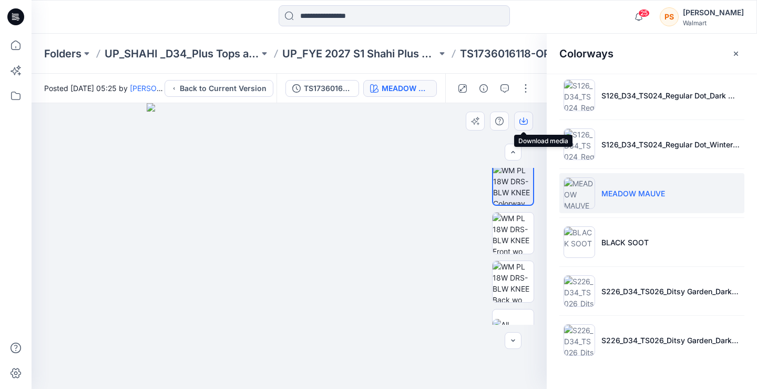
click at [523, 121] on icon "button" at bounding box center [524, 119] width 4 height 5
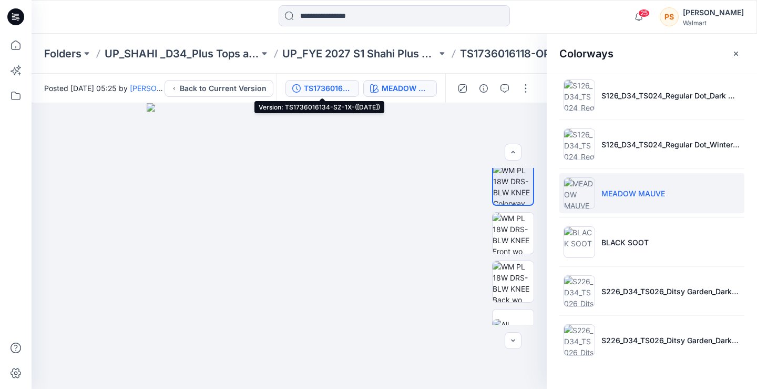
click at [328, 91] on div "TS1736016134-SZ-1X-([DATE])" at bounding box center [328, 89] width 48 height 12
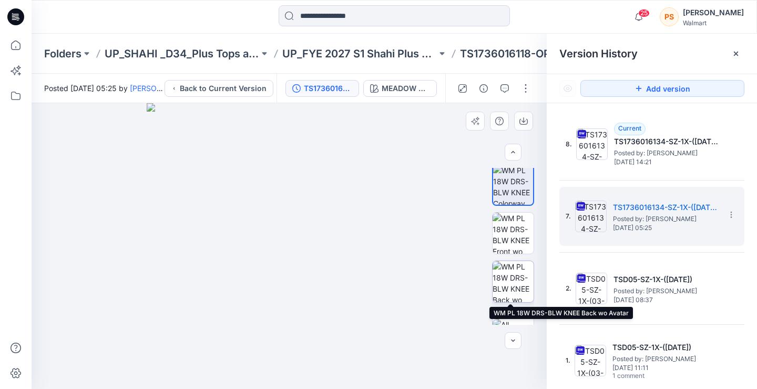
click at [511, 271] on img at bounding box center [513, 281] width 41 height 41
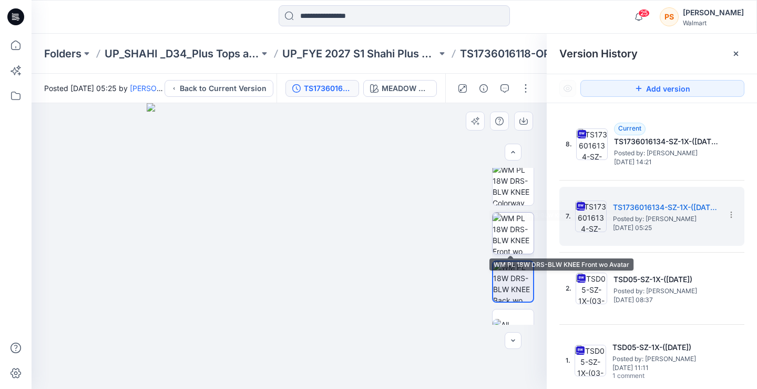
click at [506, 229] on img at bounding box center [513, 232] width 41 height 41
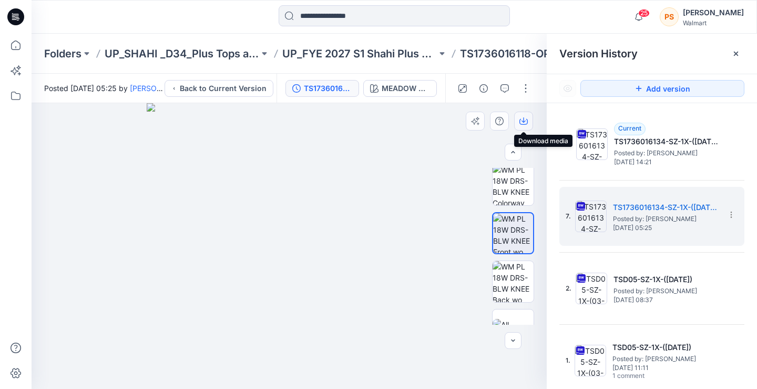
click at [525, 117] on icon "button" at bounding box center [523, 121] width 8 height 8
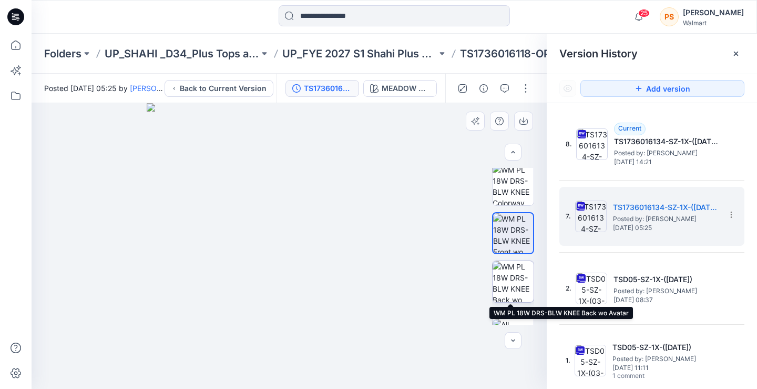
click at [513, 278] on img at bounding box center [513, 281] width 41 height 41
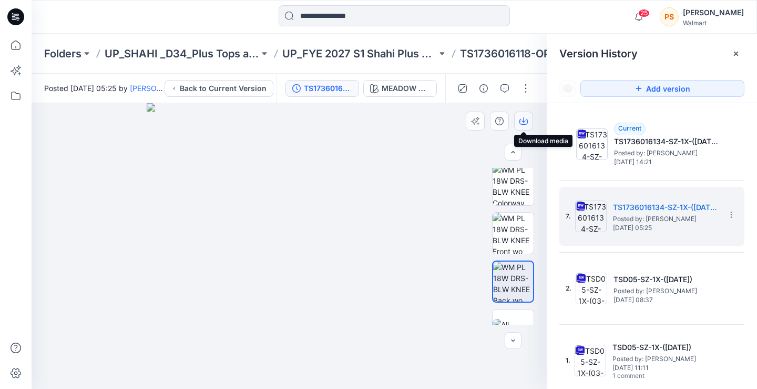
click at [524, 117] on icon "button" at bounding box center [524, 119] width 4 height 5
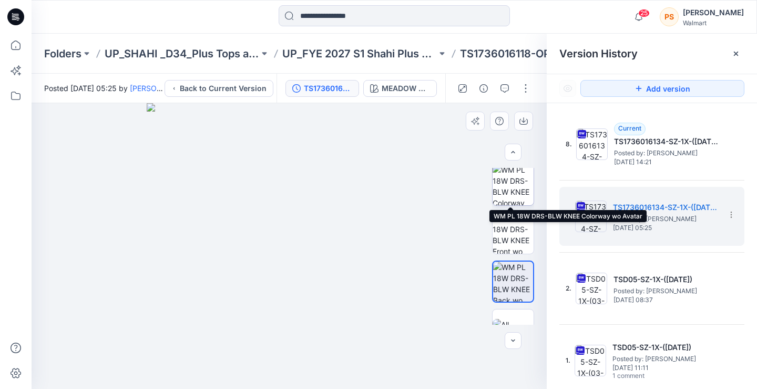
click at [521, 187] on img at bounding box center [513, 184] width 41 height 41
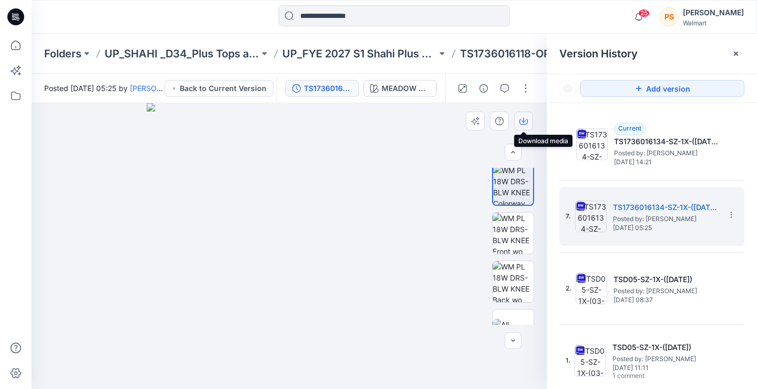
click at [522, 119] on icon "button" at bounding box center [523, 121] width 8 height 8
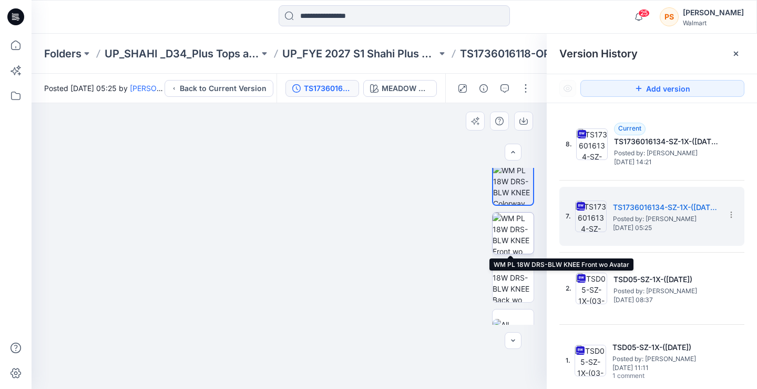
click at [511, 231] on img at bounding box center [513, 232] width 41 height 41
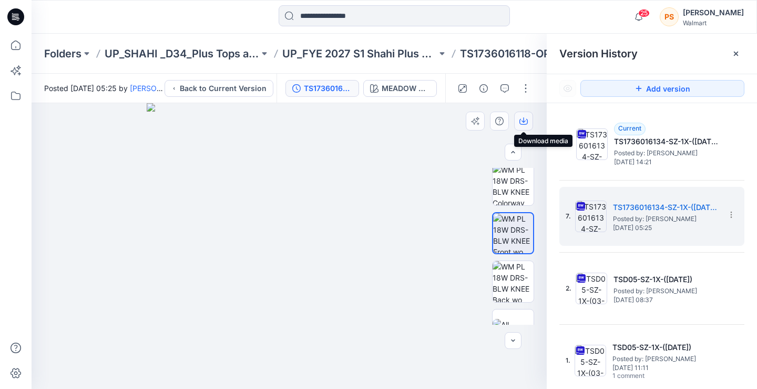
click at [524, 120] on icon "button" at bounding box center [523, 121] width 8 height 8
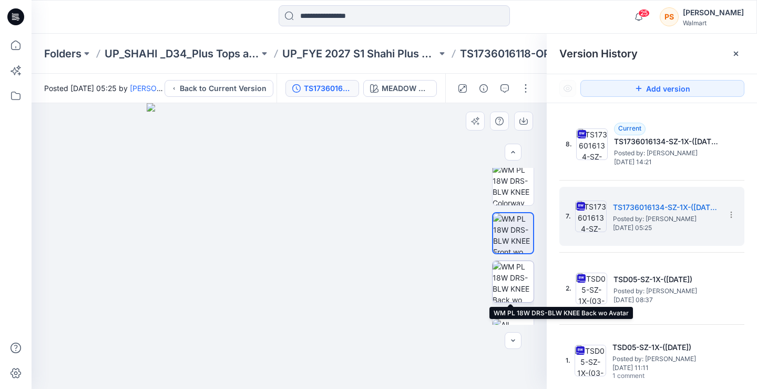
click at [510, 283] on img at bounding box center [513, 281] width 41 height 41
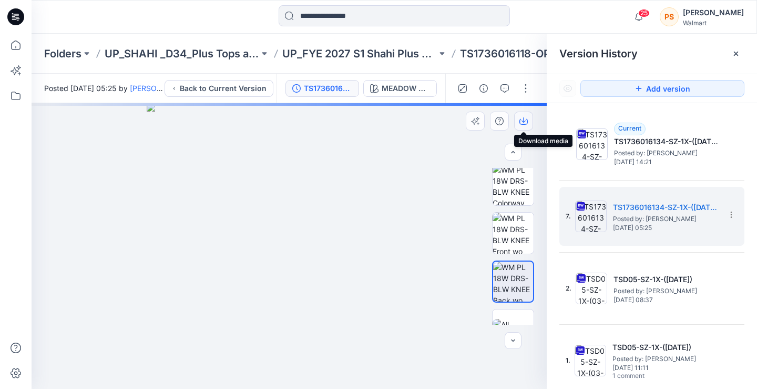
click at [526, 119] on icon "button" at bounding box center [523, 121] width 8 height 8
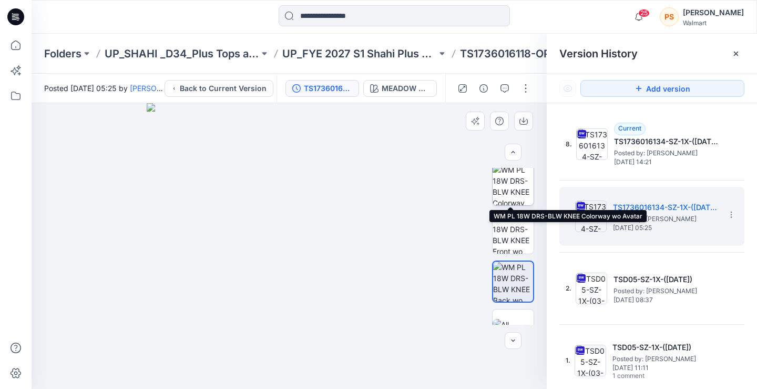
click at [513, 182] on img at bounding box center [513, 184] width 41 height 41
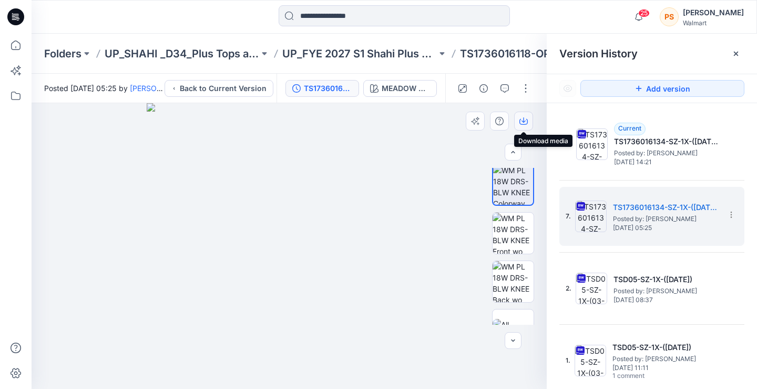
click at [526, 119] on icon "button" at bounding box center [523, 121] width 8 height 8
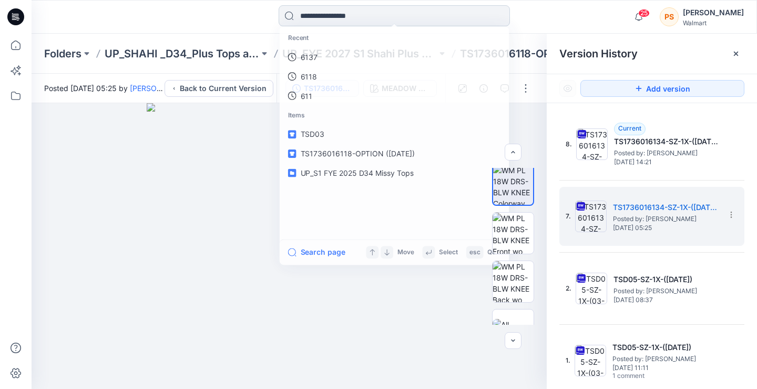
click at [411, 21] on input at bounding box center [394, 15] width 231 height 21
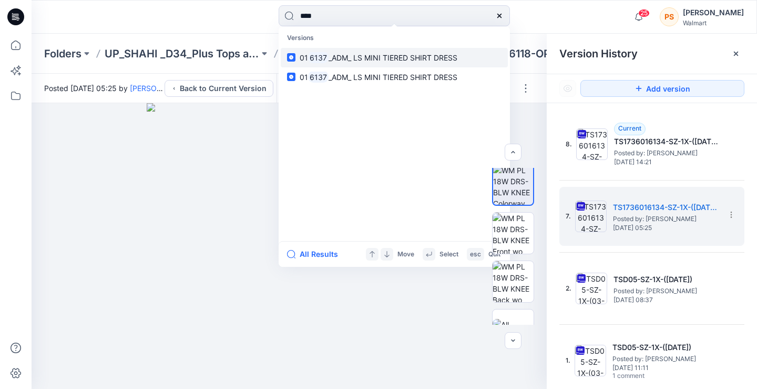
type input "****"
click at [372, 61] on span "_ADM_ LS MINI TIERED SHIRT DRESS" at bounding box center [393, 57] width 129 height 9
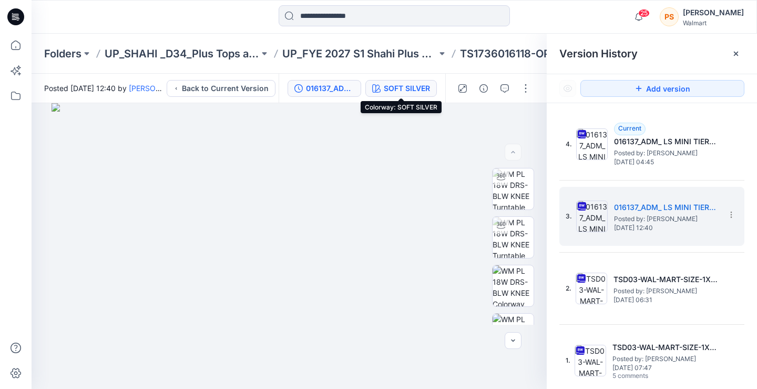
click at [399, 88] on div "SOFT SILVER" at bounding box center [407, 89] width 46 height 12
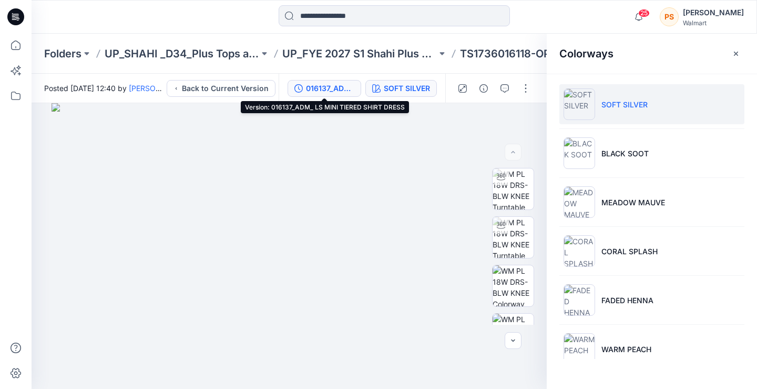
click at [325, 89] on div "016137_ADM_ LS MINI TIERED SHIRT DRESS" at bounding box center [330, 89] width 48 height 12
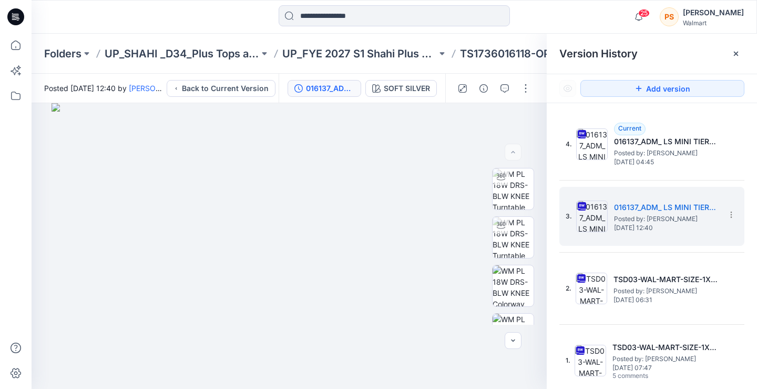
click at [325, 89] on div "016137_ADM_ LS MINI TIERED SHIRT DRESS" at bounding box center [330, 89] width 48 height 12
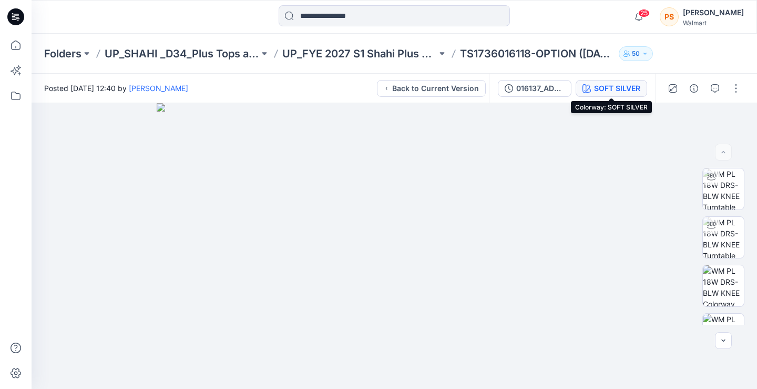
click at [621, 87] on div "SOFT SILVER" at bounding box center [617, 89] width 46 height 12
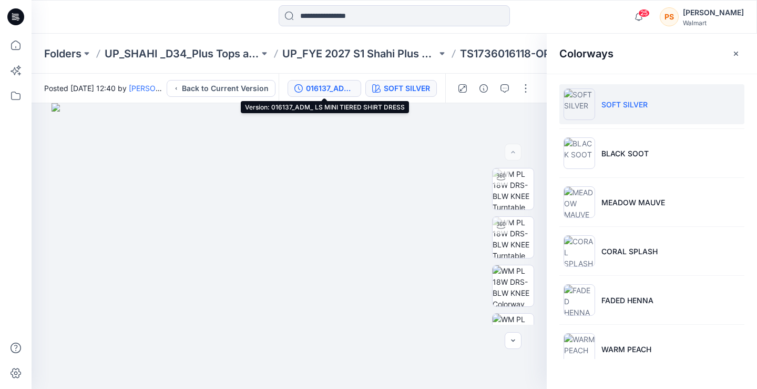
click at [325, 90] on div "016137_ADM_ LS MINI TIERED SHIRT DRESS" at bounding box center [330, 89] width 48 height 12
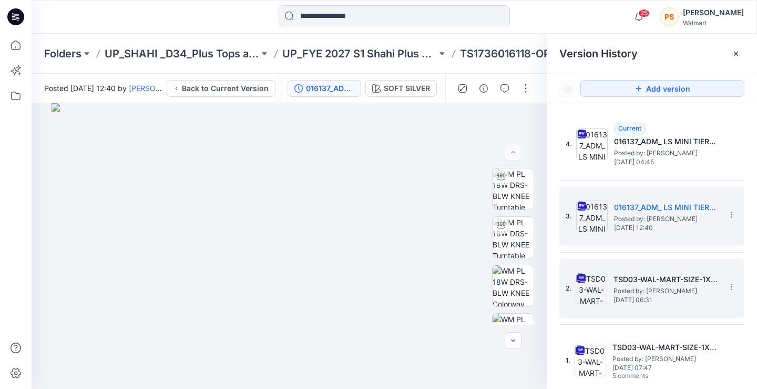
click at [606, 288] on img at bounding box center [592, 288] width 32 height 32
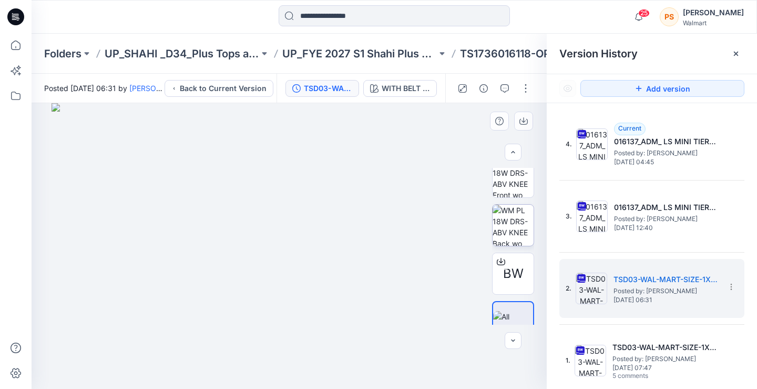
scroll to position [127, 0]
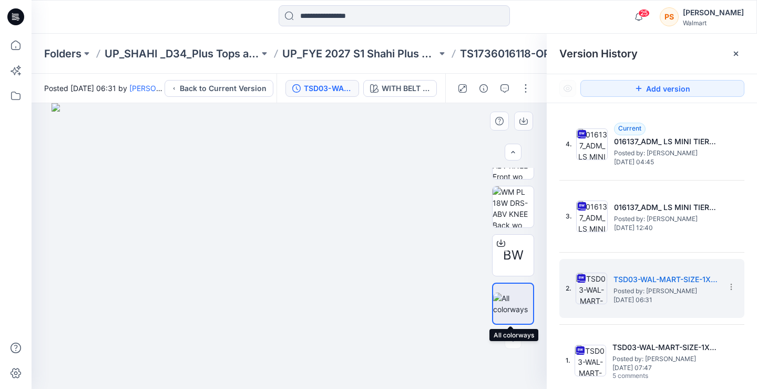
click at [514, 292] on img at bounding box center [513, 303] width 40 height 22
click at [648, 289] on span "Posted by: [PERSON_NAME]" at bounding box center [666, 291] width 105 height 11
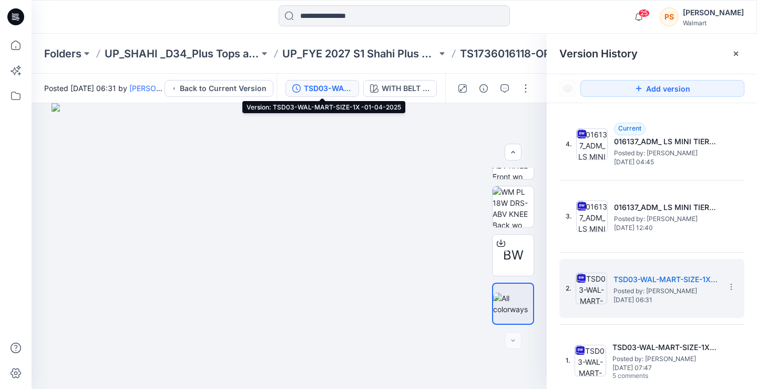
click at [324, 84] on div "TSD03-WAL-MART-SIZE-1X -01-04-2025" at bounding box center [328, 89] width 48 height 12
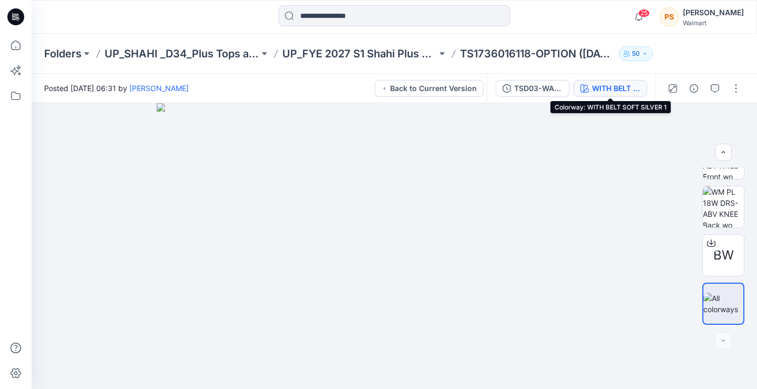
click at [614, 87] on div "WITH BELT SOFT SILVER 1" at bounding box center [616, 89] width 48 height 12
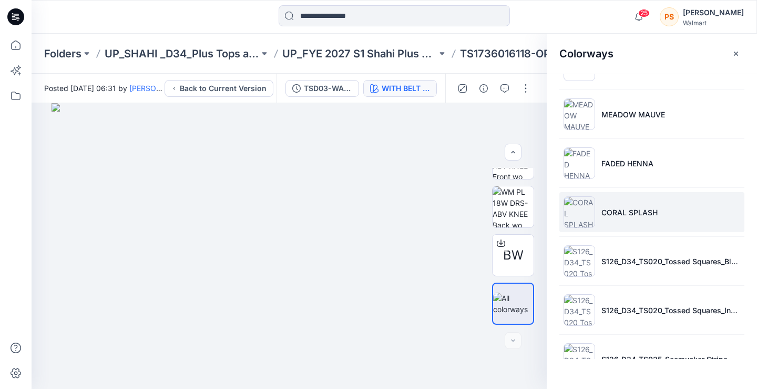
scroll to position [105, 0]
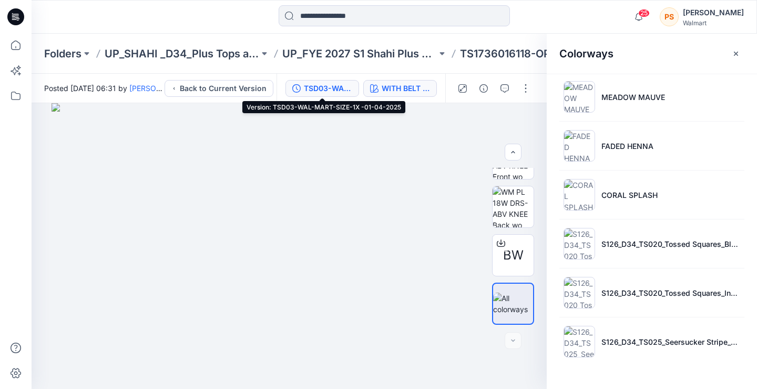
click at [308, 85] on div "TSD03-WAL-MART-SIZE-1X -01-04-2025" at bounding box center [328, 89] width 48 height 12
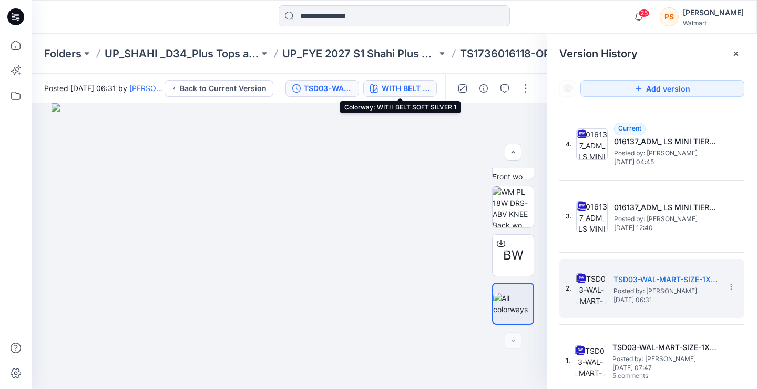
click at [401, 85] on div "WITH BELT SOFT SILVER 1" at bounding box center [406, 89] width 48 height 12
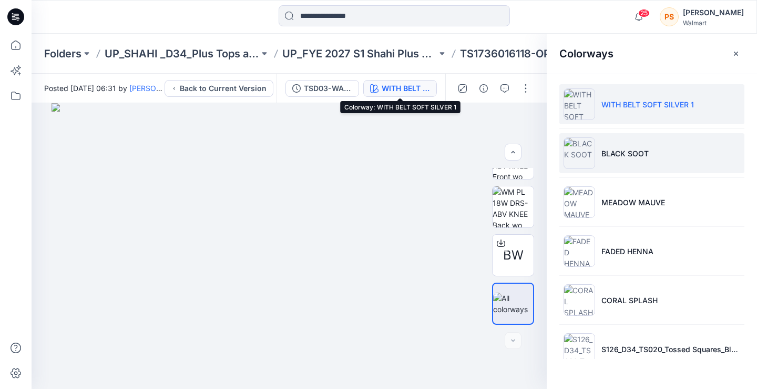
click at [611, 152] on p "BLACK SOOT" at bounding box center [625, 153] width 47 height 11
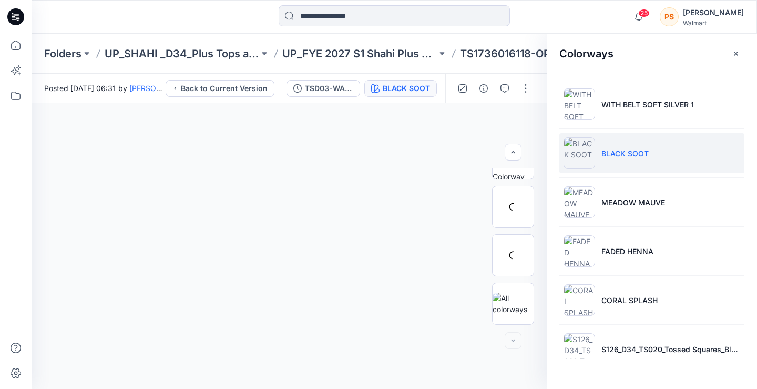
scroll to position [79, 0]
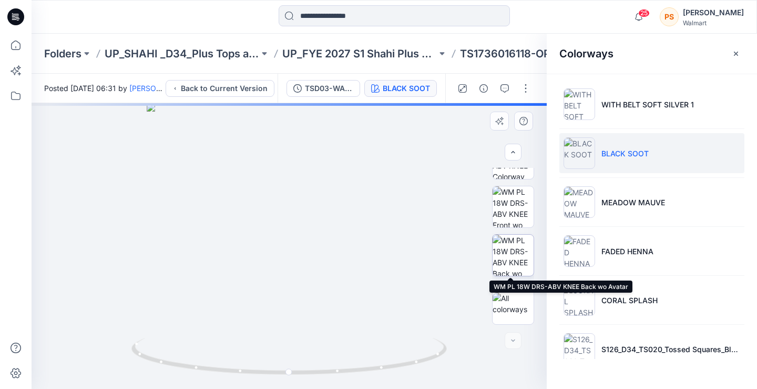
click at [506, 248] on img at bounding box center [513, 255] width 41 height 41
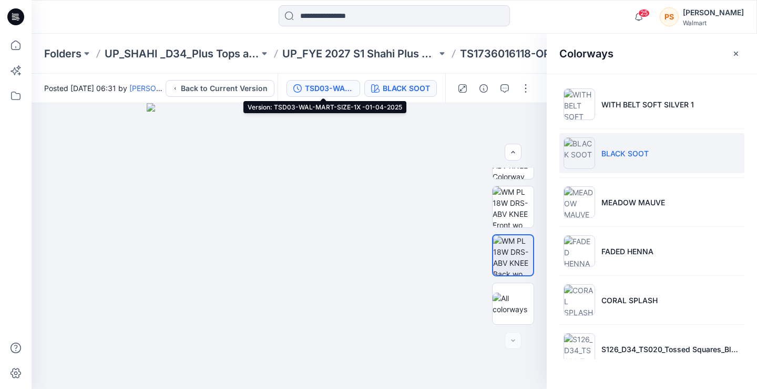
click at [327, 84] on div "TSD03-WAL-MART-SIZE-1X -01-04-2025" at bounding box center [329, 89] width 48 height 12
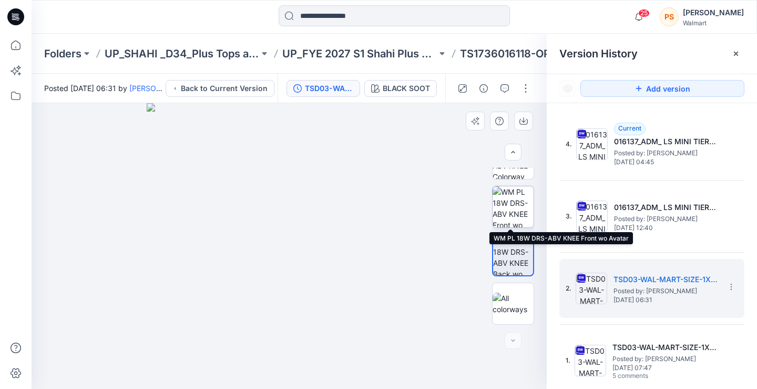
click at [521, 208] on img at bounding box center [513, 206] width 41 height 41
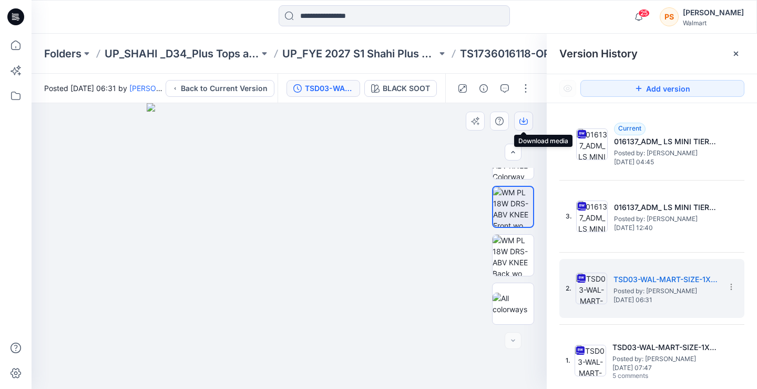
click at [523, 120] on icon "button" at bounding box center [523, 121] width 8 height 8
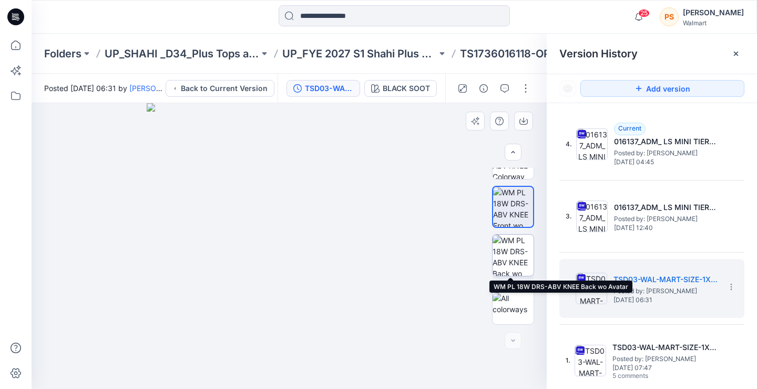
click at [510, 241] on img at bounding box center [513, 255] width 41 height 41
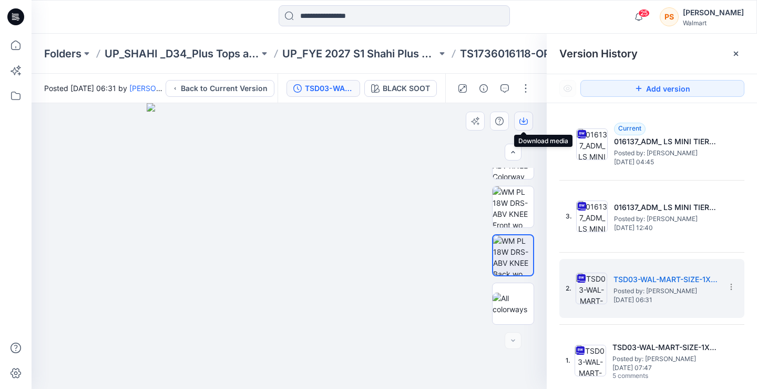
click at [524, 119] on icon "button" at bounding box center [523, 121] width 8 height 8
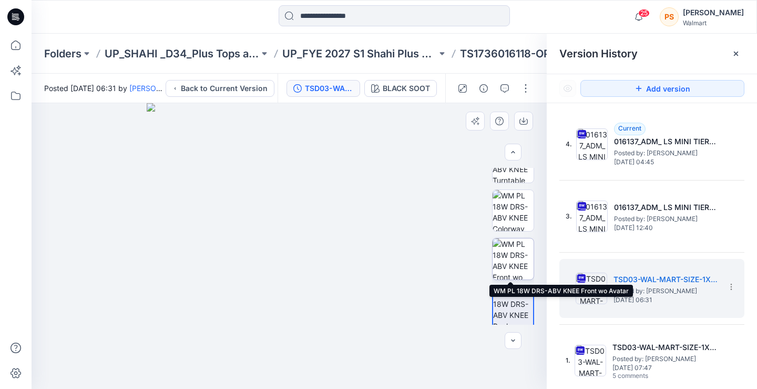
scroll to position [26, 0]
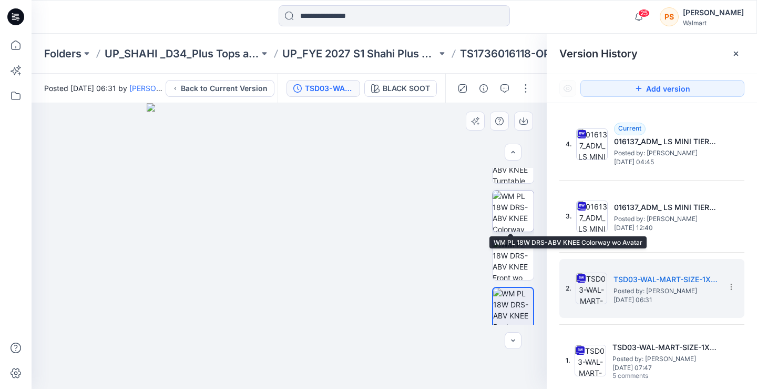
click at [504, 202] on img at bounding box center [513, 210] width 41 height 41
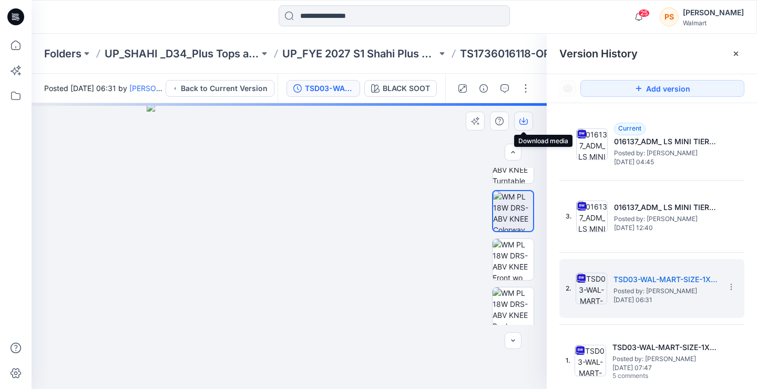
click at [524, 118] on icon "button" at bounding box center [523, 121] width 8 height 8
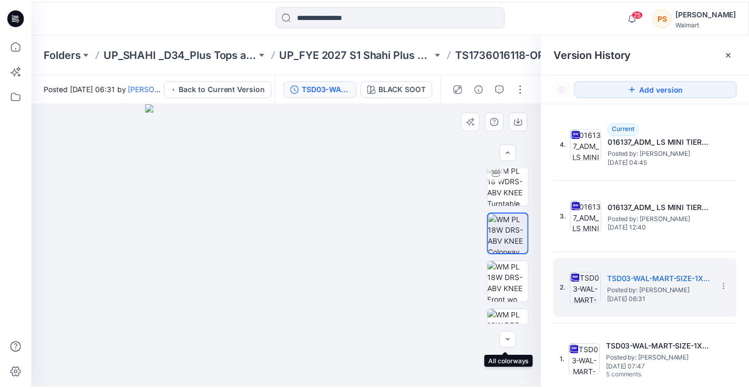
scroll to position [0, 0]
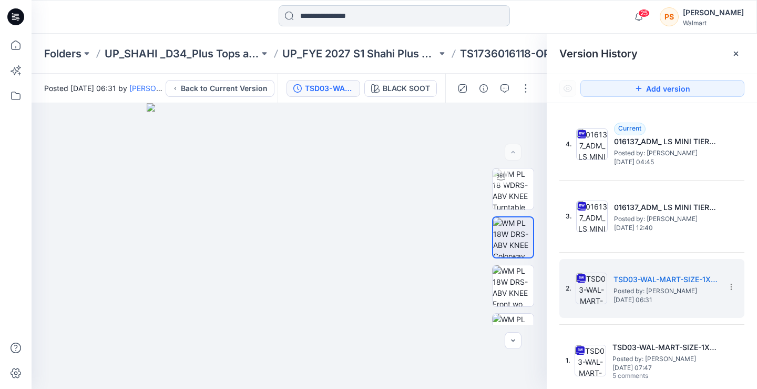
click at [381, 18] on input at bounding box center [394, 15] width 231 height 21
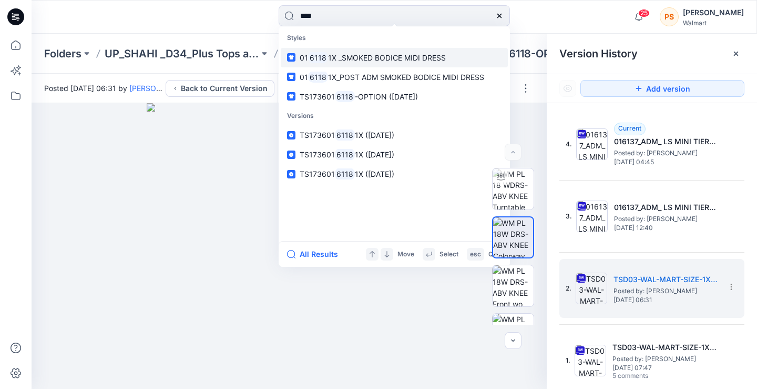
type input "****"
click at [364, 59] on span "1X _SMOKED BODICE MIDI DRESS" at bounding box center [387, 57] width 118 height 9
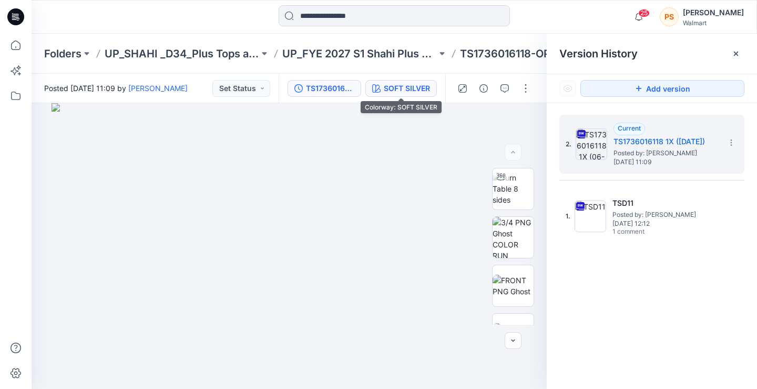
click at [405, 83] on div "SOFT SILVER" at bounding box center [407, 89] width 46 height 12
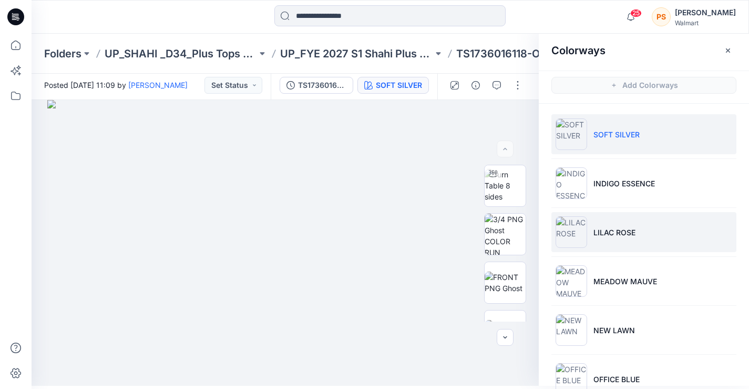
click at [583, 216] on img at bounding box center [572, 232] width 32 height 32
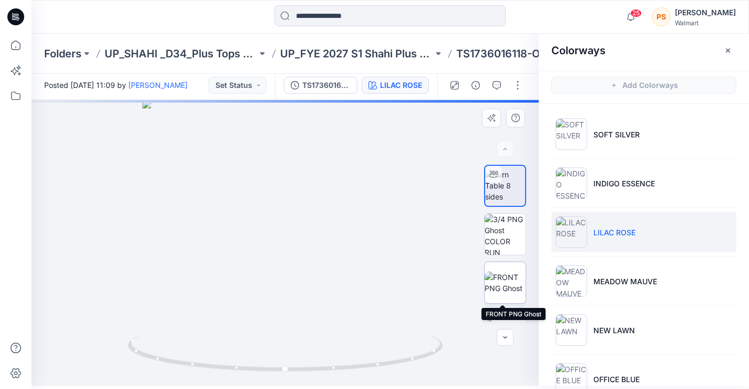
click at [502, 273] on img at bounding box center [505, 282] width 41 height 22
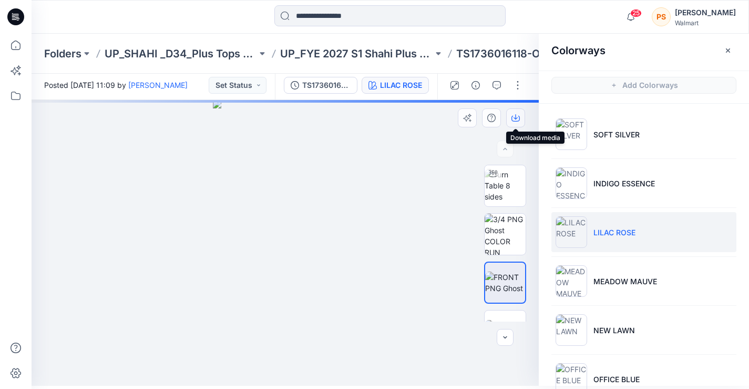
click at [518, 114] on icon "button" at bounding box center [516, 118] width 8 height 8
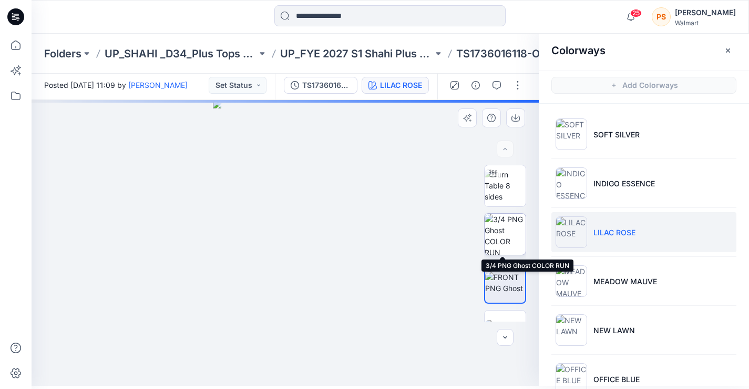
click at [505, 227] on img at bounding box center [505, 233] width 41 height 41
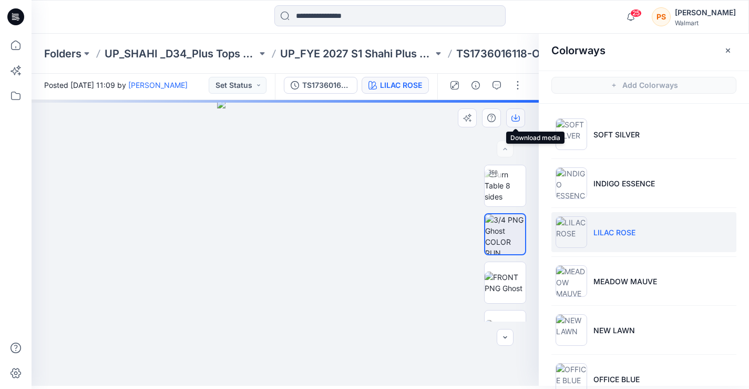
click at [518, 116] on icon "button" at bounding box center [516, 118] width 8 height 8
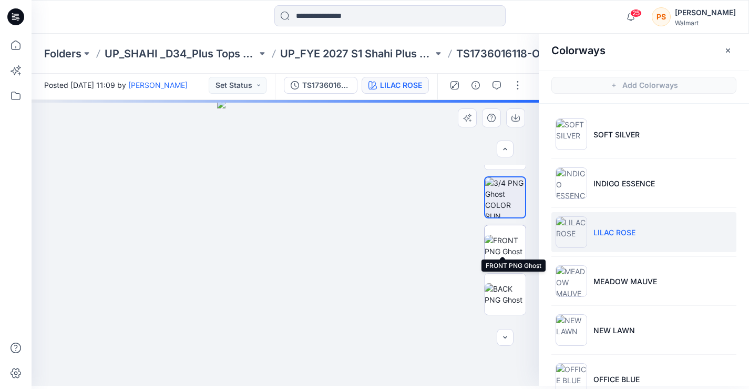
scroll to position [53, 0]
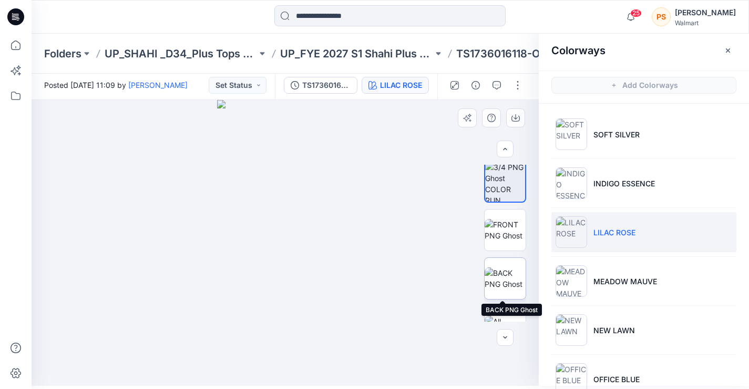
click at [506, 278] on img at bounding box center [505, 278] width 41 height 22
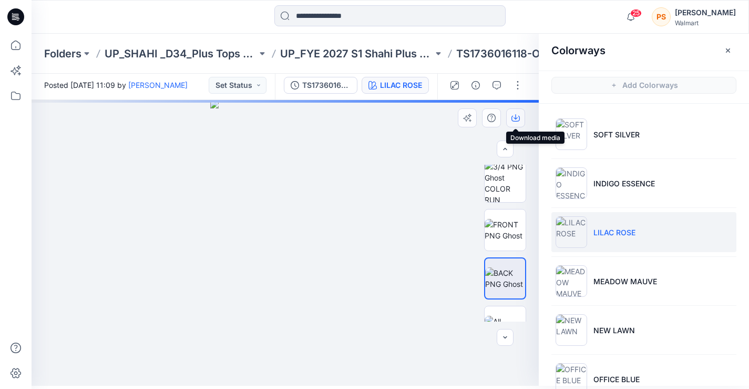
click at [516, 114] on icon "button" at bounding box center [516, 118] width 8 height 8
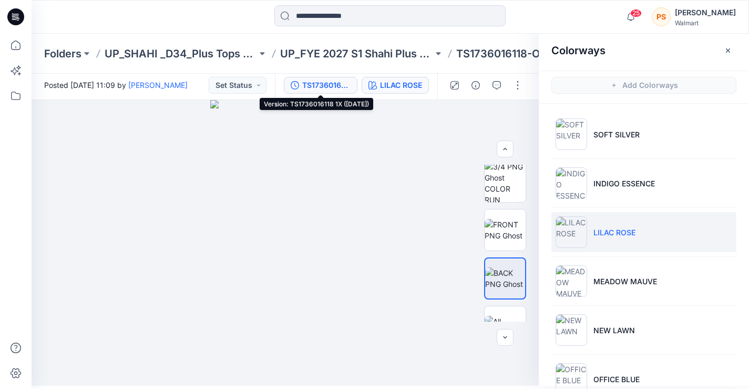
click at [318, 80] on div "TS1736016118 1X ([DATE])" at bounding box center [326, 85] width 48 height 12
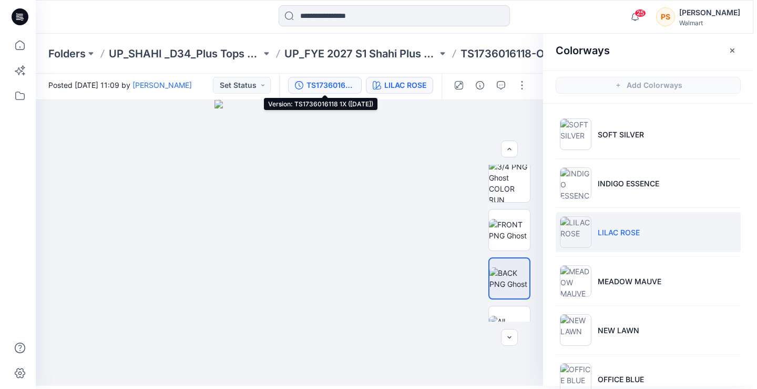
scroll to position [0, 0]
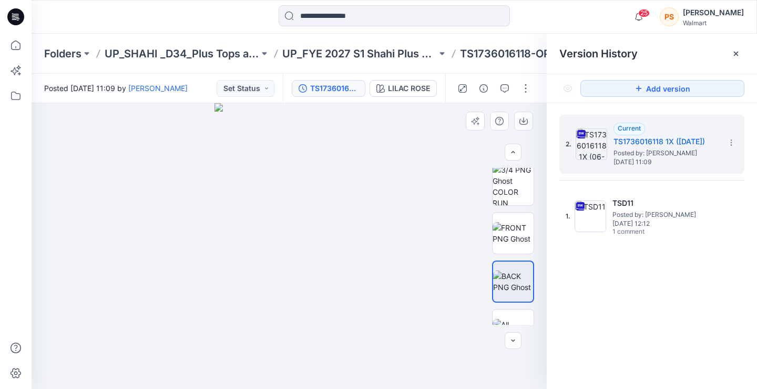
click at [485, 200] on div at bounding box center [513, 246] width 67 height 157
click at [328, 90] on div "TS1736016118 1X ([DATE])" at bounding box center [334, 89] width 48 height 12
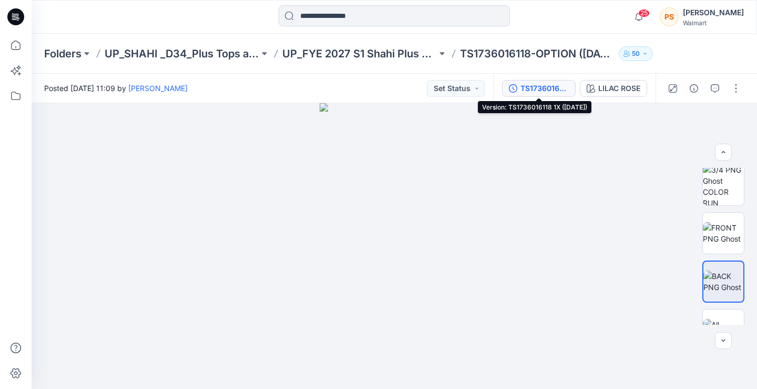
click at [551, 85] on div "TS1736016118 1X ([DATE])" at bounding box center [545, 89] width 48 height 12
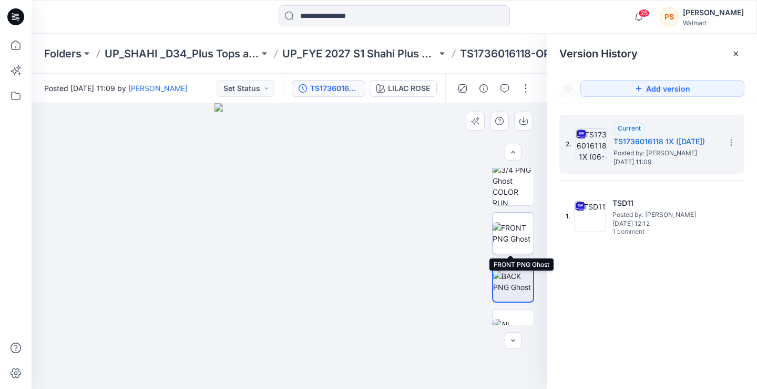
click at [508, 222] on img at bounding box center [513, 233] width 41 height 22
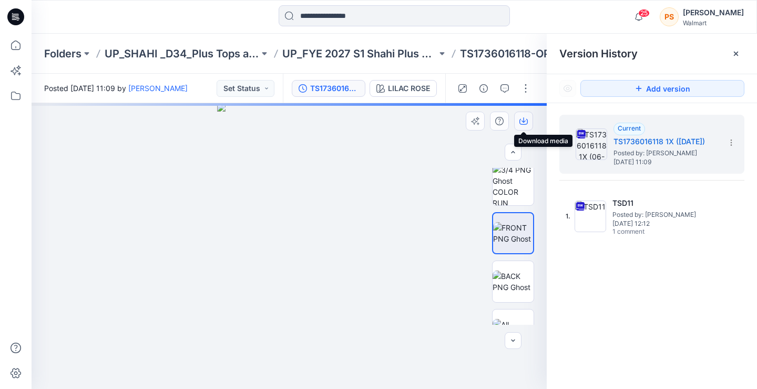
click at [524, 120] on icon "button" at bounding box center [523, 121] width 8 height 8
drag, startPoint x: 512, startPoint y: 272, endPoint x: 513, endPoint y: 264, distance: 7.9
click at [513, 272] on img at bounding box center [513, 281] width 41 height 22
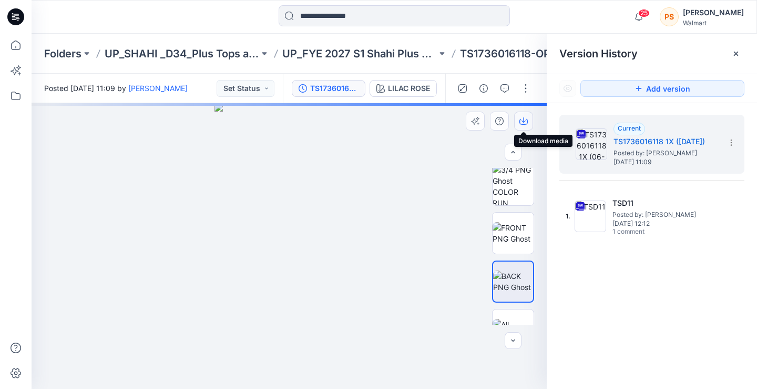
click at [526, 121] on icon "button" at bounding box center [523, 121] width 8 height 8
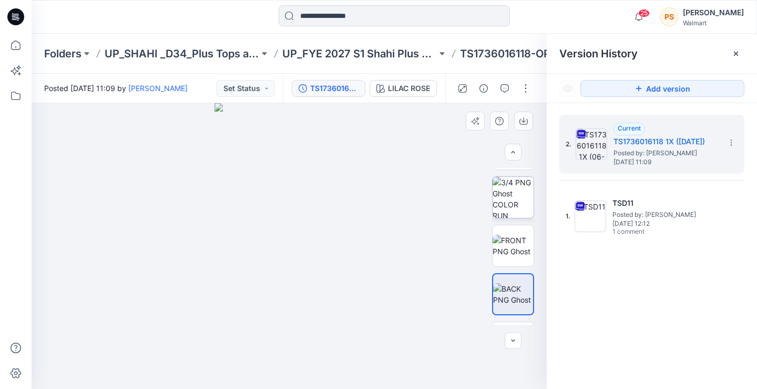
scroll to position [35, 0]
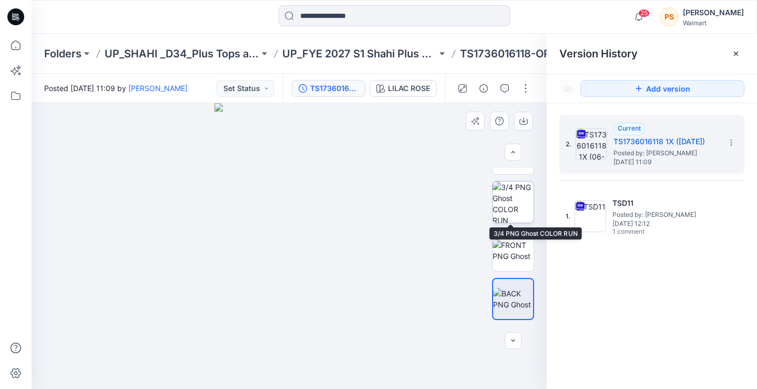
click at [513, 192] on img at bounding box center [513, 201] width 41 height 41
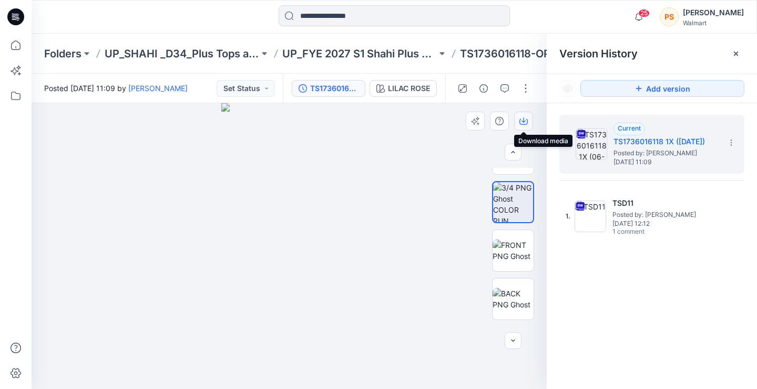
click at [525, 117] on icon "button" at bounding box center [523, 121] width 8 height 8
